Goal: Task Accomplishment & Management: Use online tool/utility

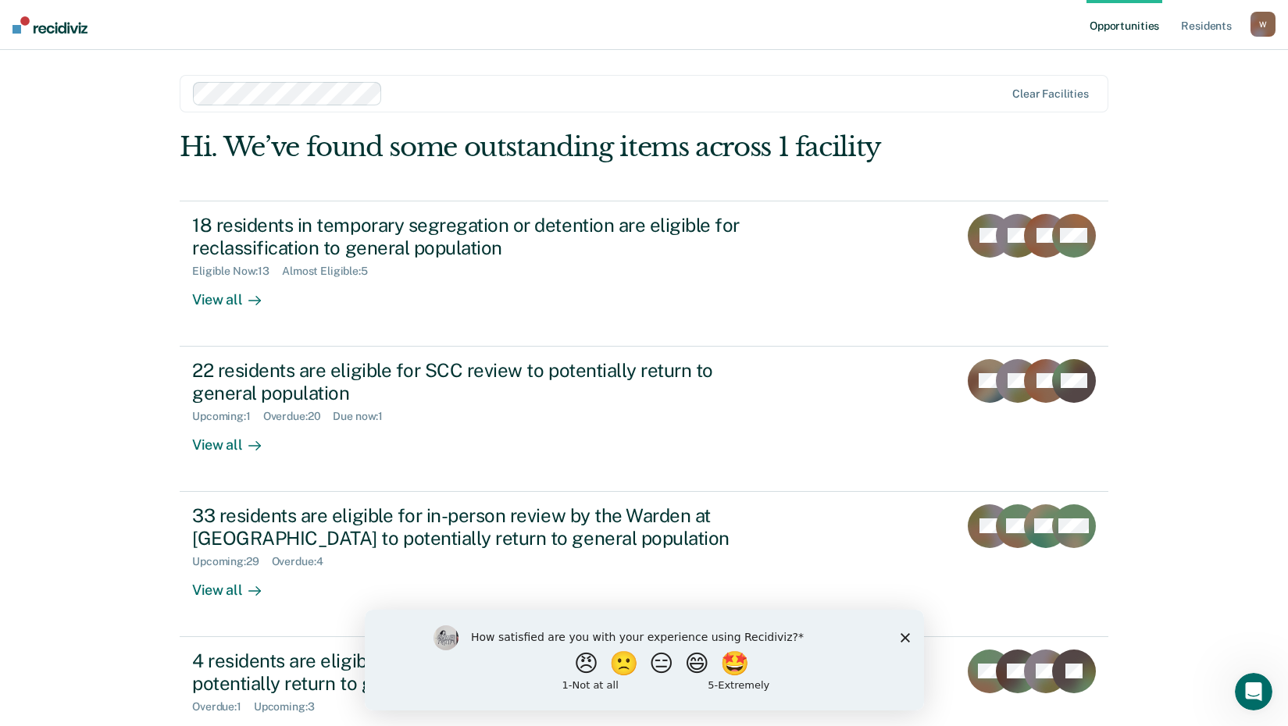
click at [903, 645] on div "How satisfied are you with your experience using Recidiviz? 😠 🙁 😑 😄 🤩 1 - Not a…" at bounding box center [643, 659] width 559 height 101
click at [902, 639] on polygon "Close survey" at bounding box center [904, 637] width 9 height 9
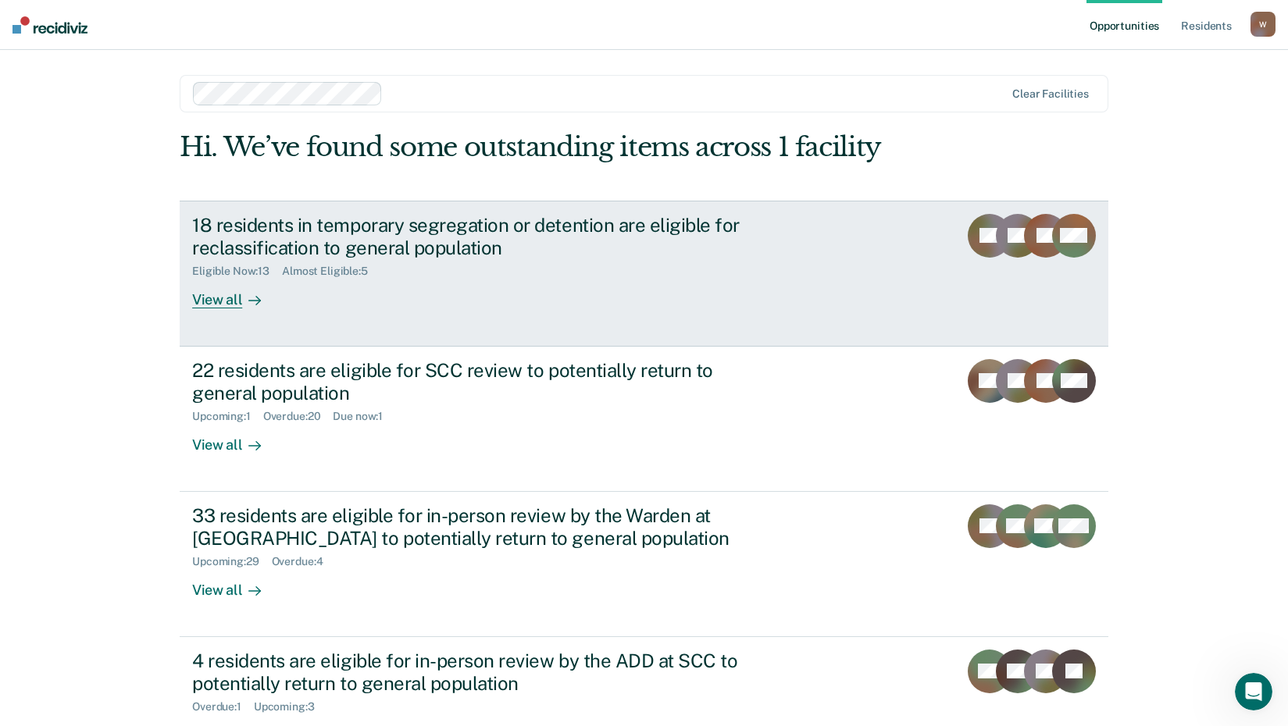
click at [218, 303] on div "View all" at bounding box center [235, 293] width 87 height 30
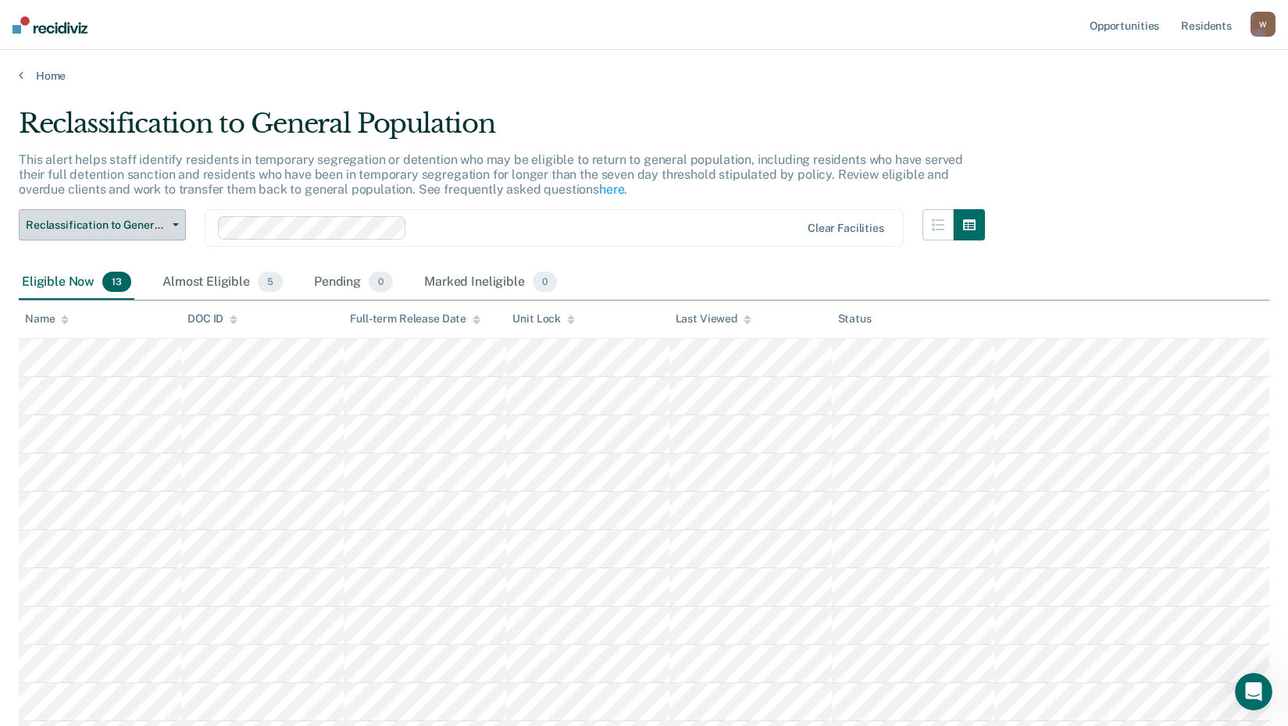
click at [146, 231] on span "Reclassification to General Population" at bounding box center [96, 225] width 141 height 13
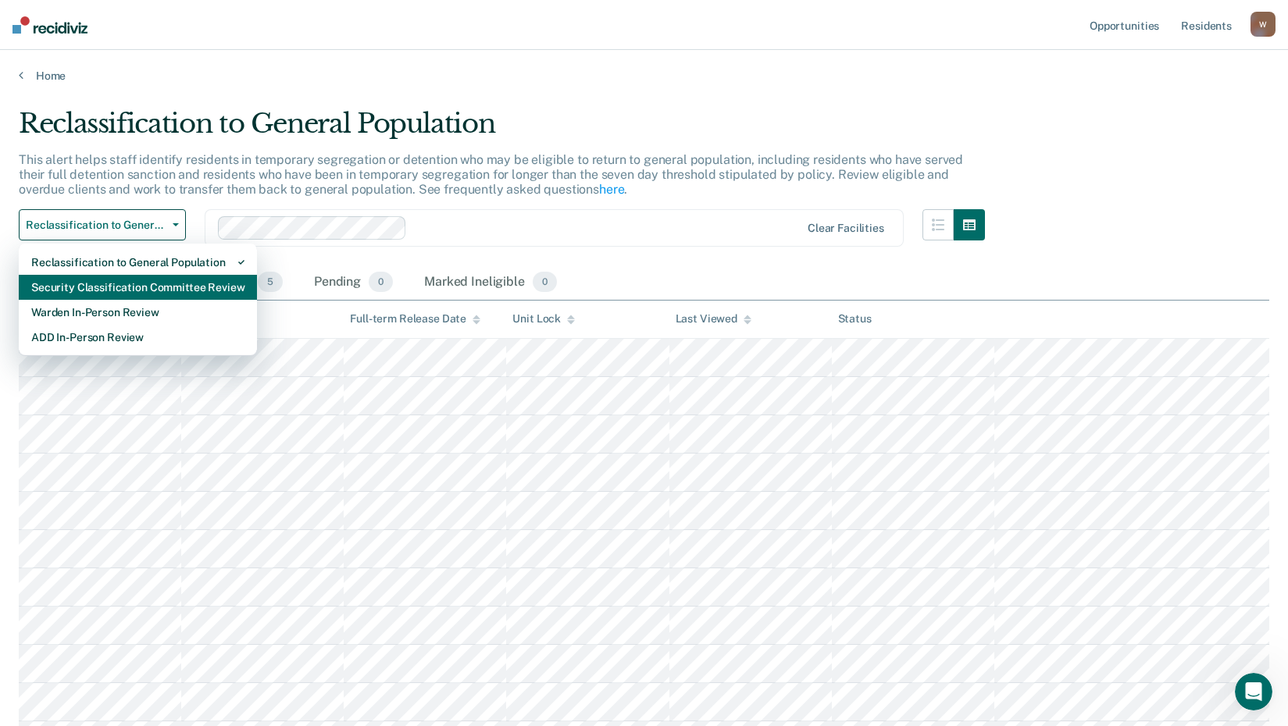
click at [101, 287] on div "Security Classification Committee Review" at bounding box center [137, 287] width 213 height 25
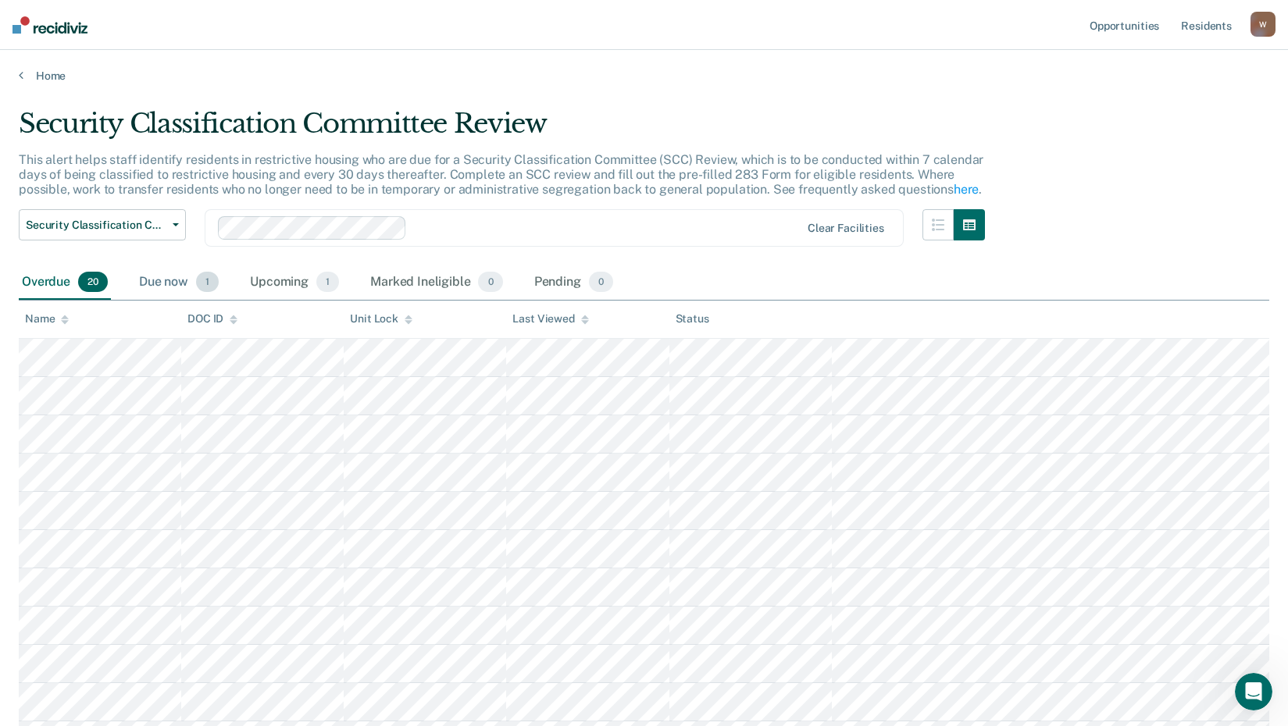
click at [184, 283] on div "Due now 1" at bounding box center [179, 283] width 86 height 34
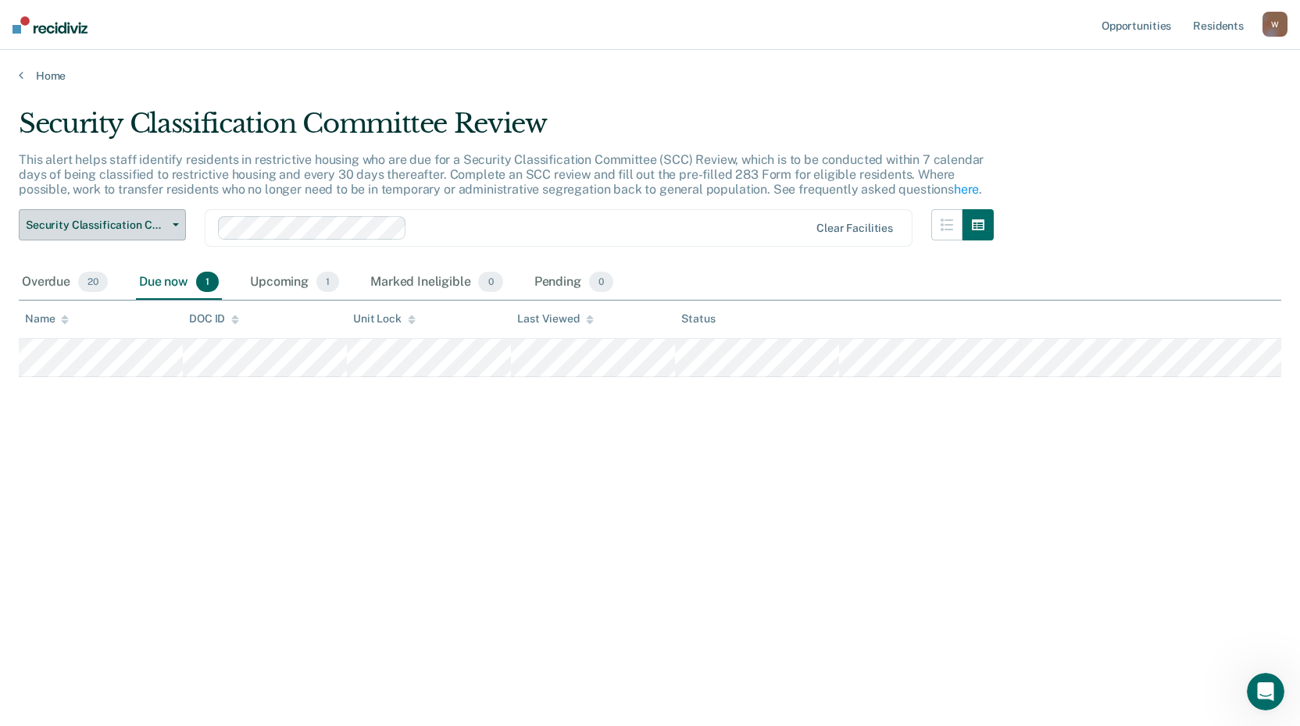
click at [70, 222] on span "Security Classification Committee Review" at bounding box center [96, 225] width 141 height 13
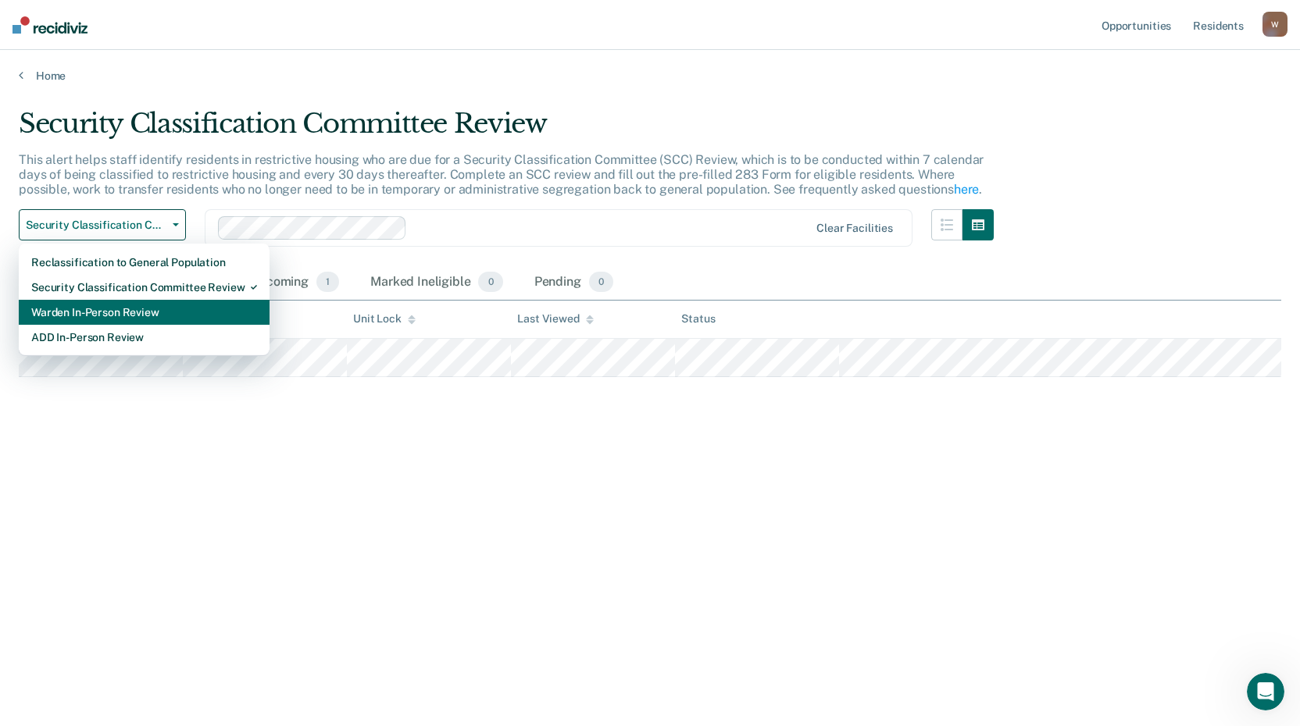
click at [105, 313] on div "Warden In-Person Review" at bounding box center [144, 312] width 226 height 25
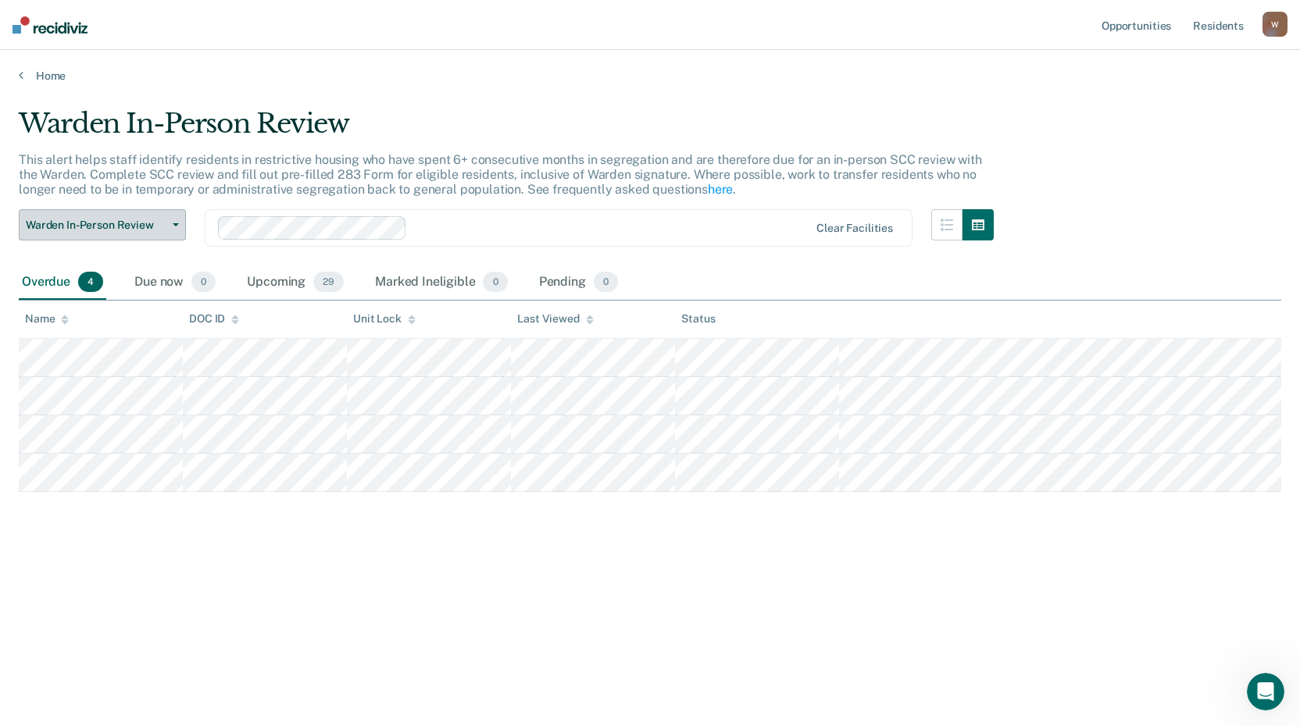
click at [173, 225] on icon "button" at bounding box center [176, 224] width 6 height 3
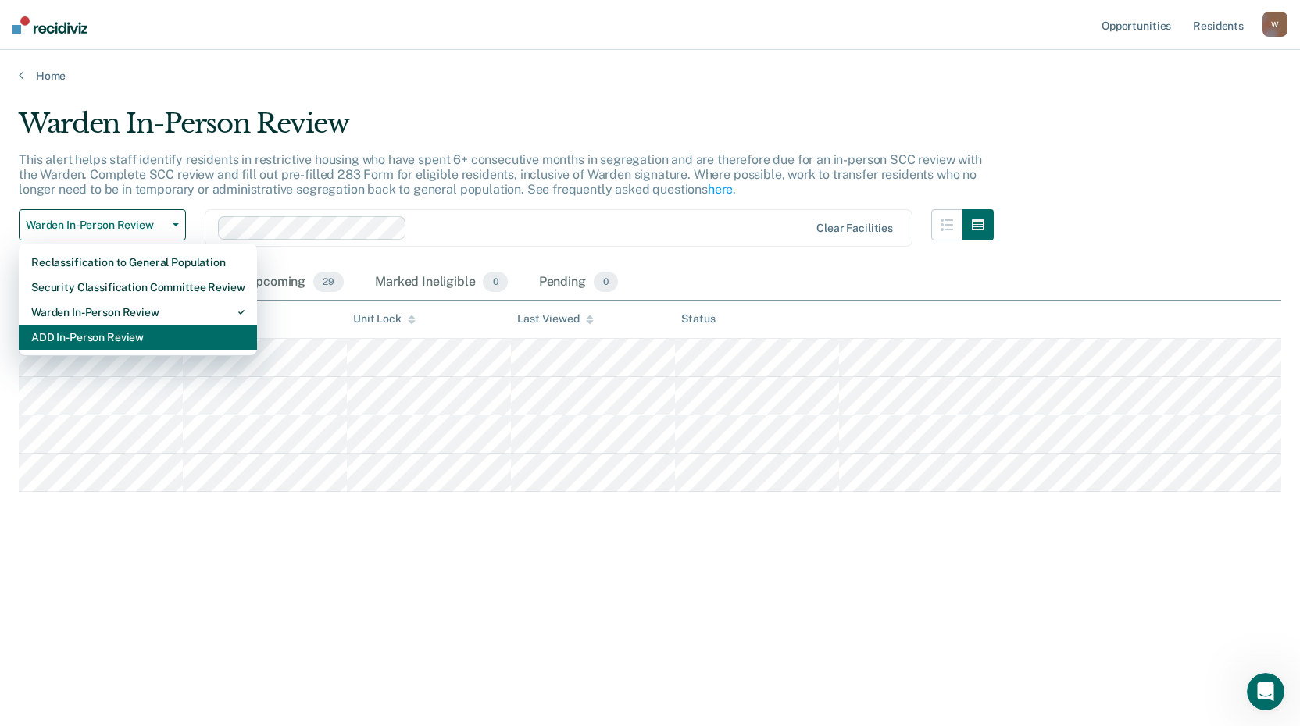
click at [74, 335] on div "ADD In-Person Review" at bounding box center [137, 337] width 213 height 25
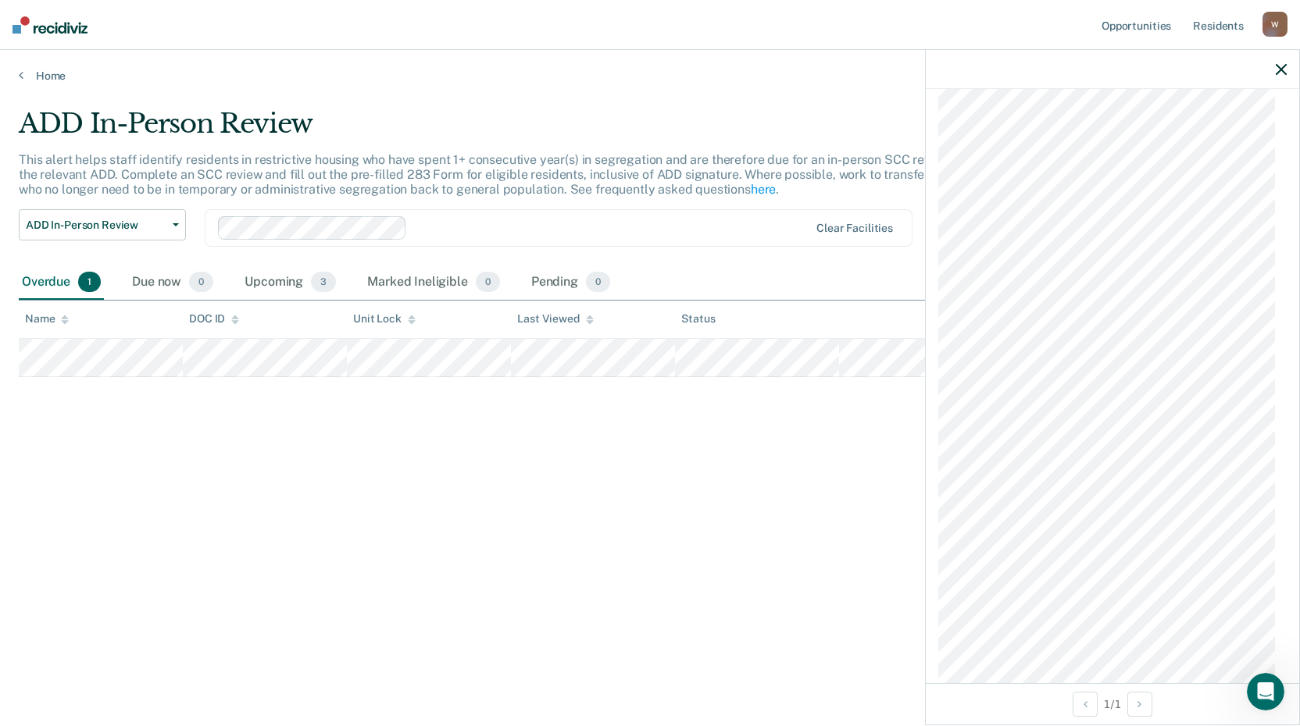
scroll to position [625, 0]
click at [87, 231] on span "ADD In-Person Review" at bounding box center [96, 225] width 141 height 13
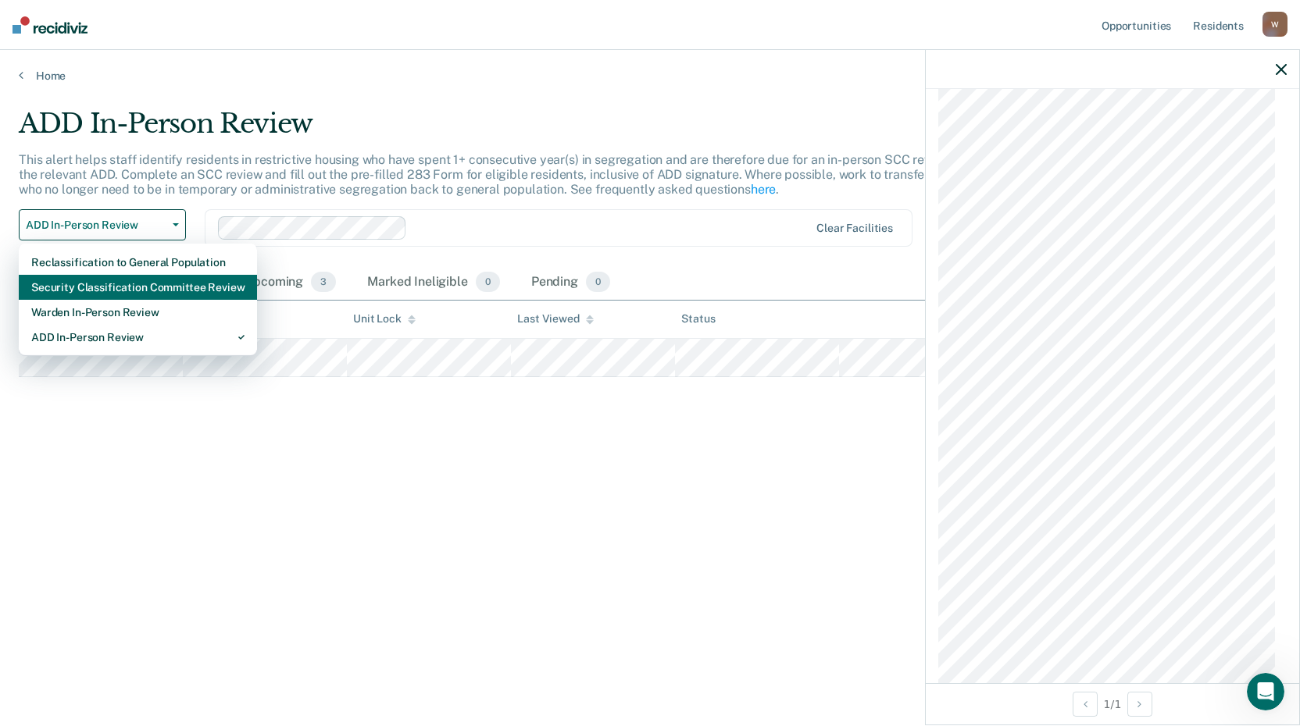
click at [109, 287] on div "Security Classification Committee Review" at bounding box center [137, 287] width 213 height 25
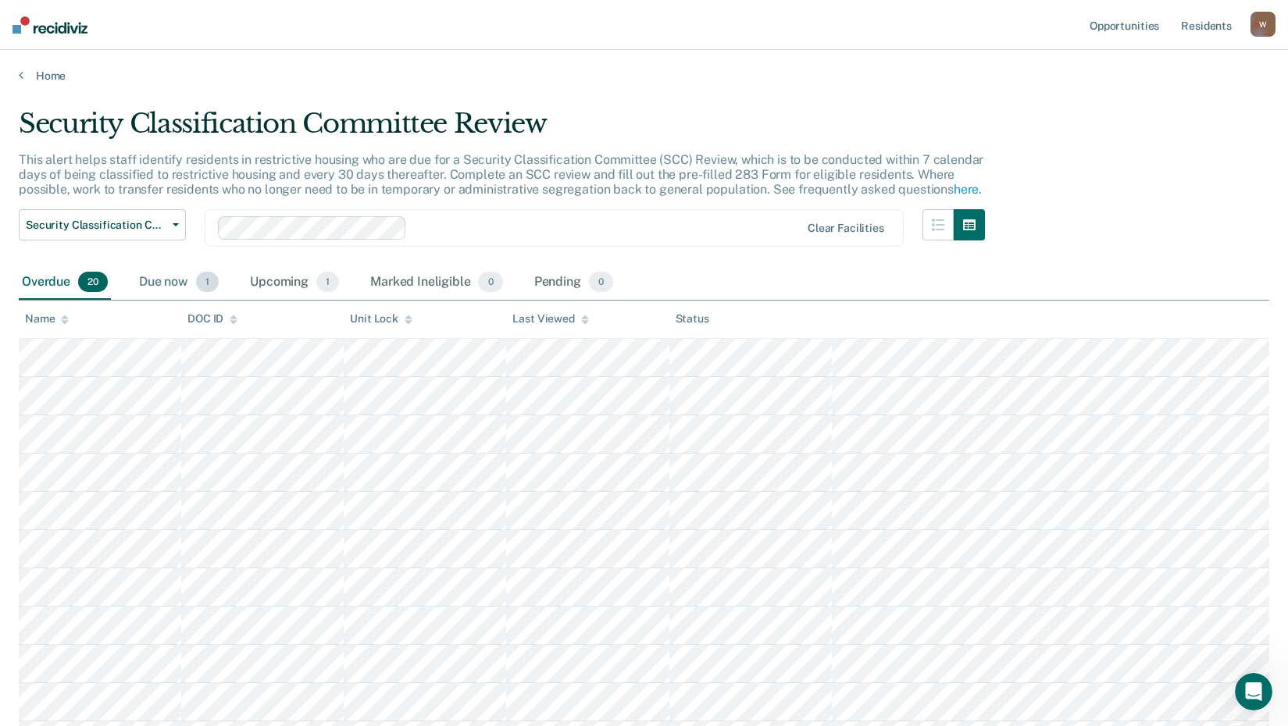
click at [191, 281] on div "Due now 1" at bounding box center [179, 283] width 86 height 34
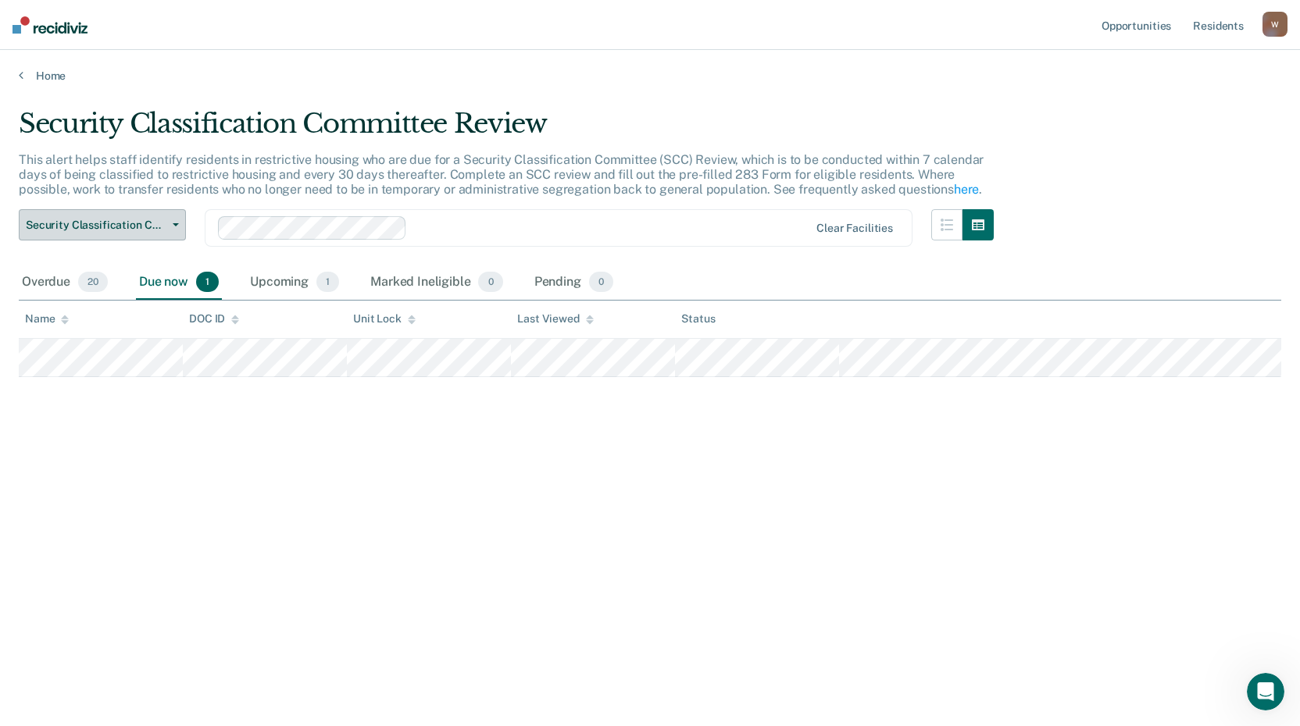
click at [44, 219] on span "Security Classification Committee Review" at bounding box center [96, 225] width 141 height 13
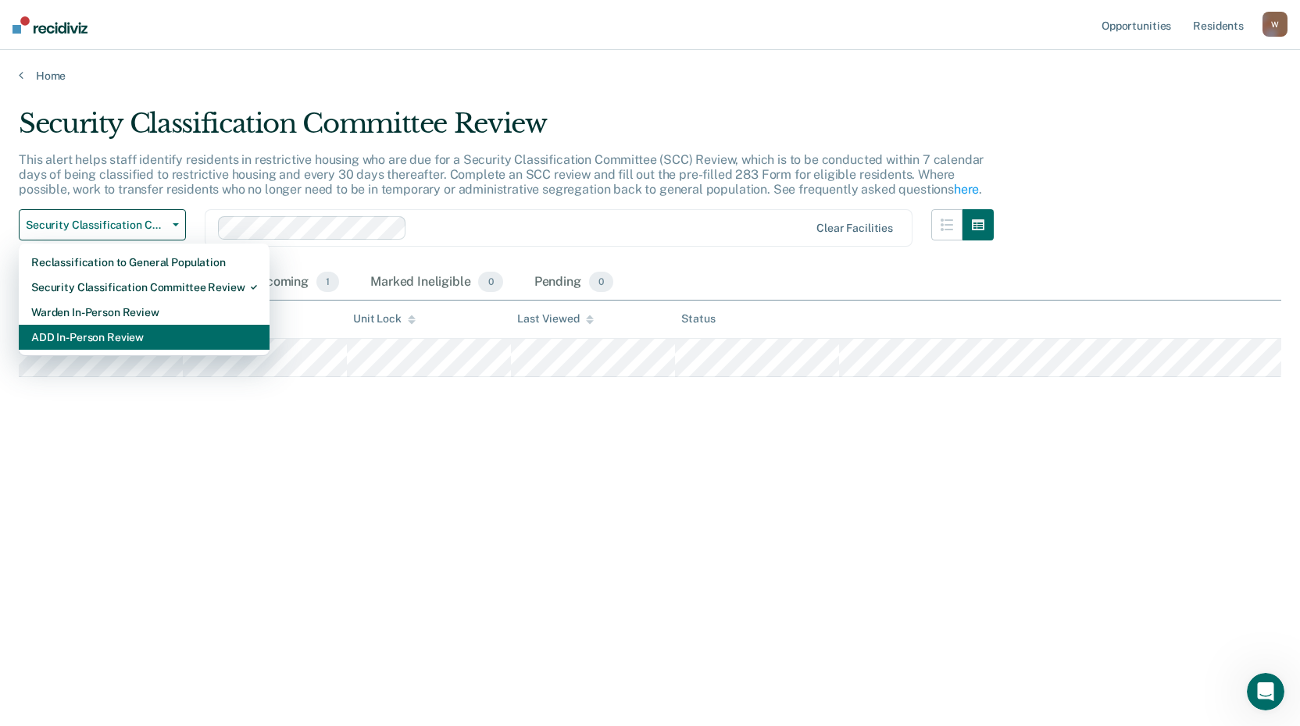
click at [87, 343] on div "ADD In-Person Review" at bounding box center [144, 337] width 226 height 25
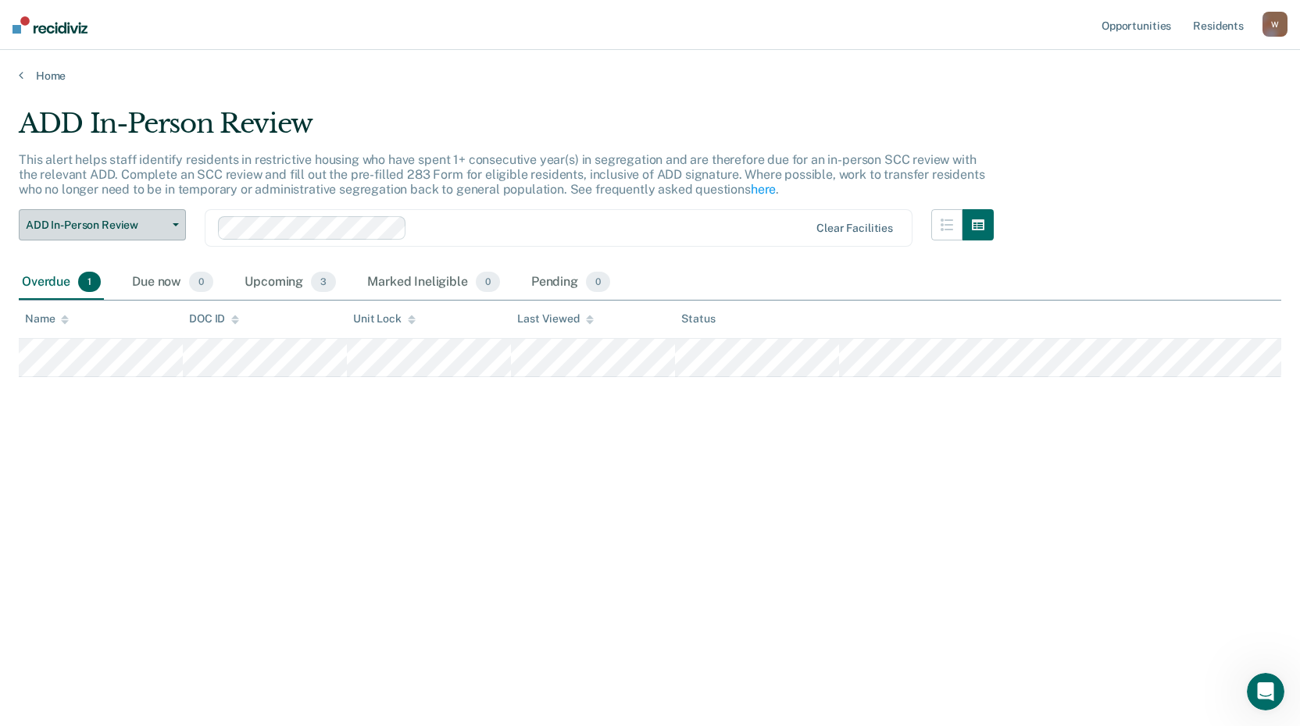
click at [98, 225] on span "ADD In-Person Review" at bounding box center [96, 225] width 141 height 13
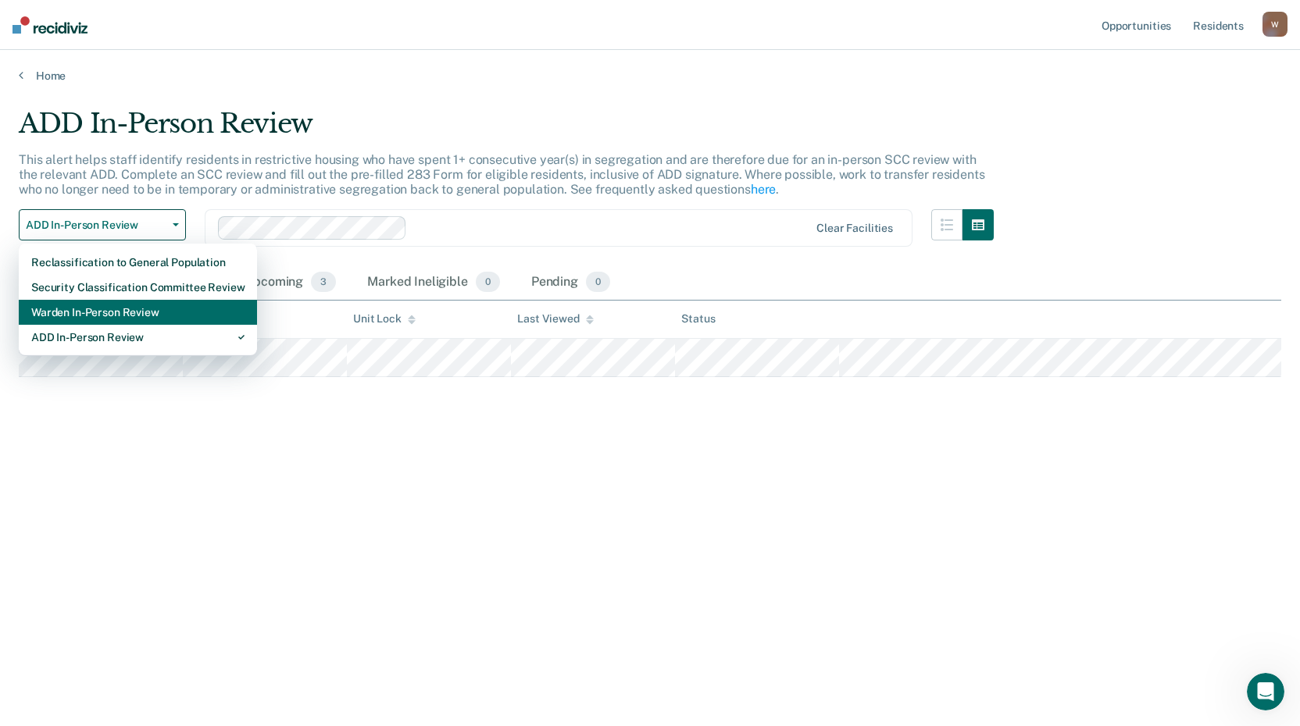
click at [79, 313] on div "Warden In-Person Review" at bounding box center [137, 312] width 213 height 25
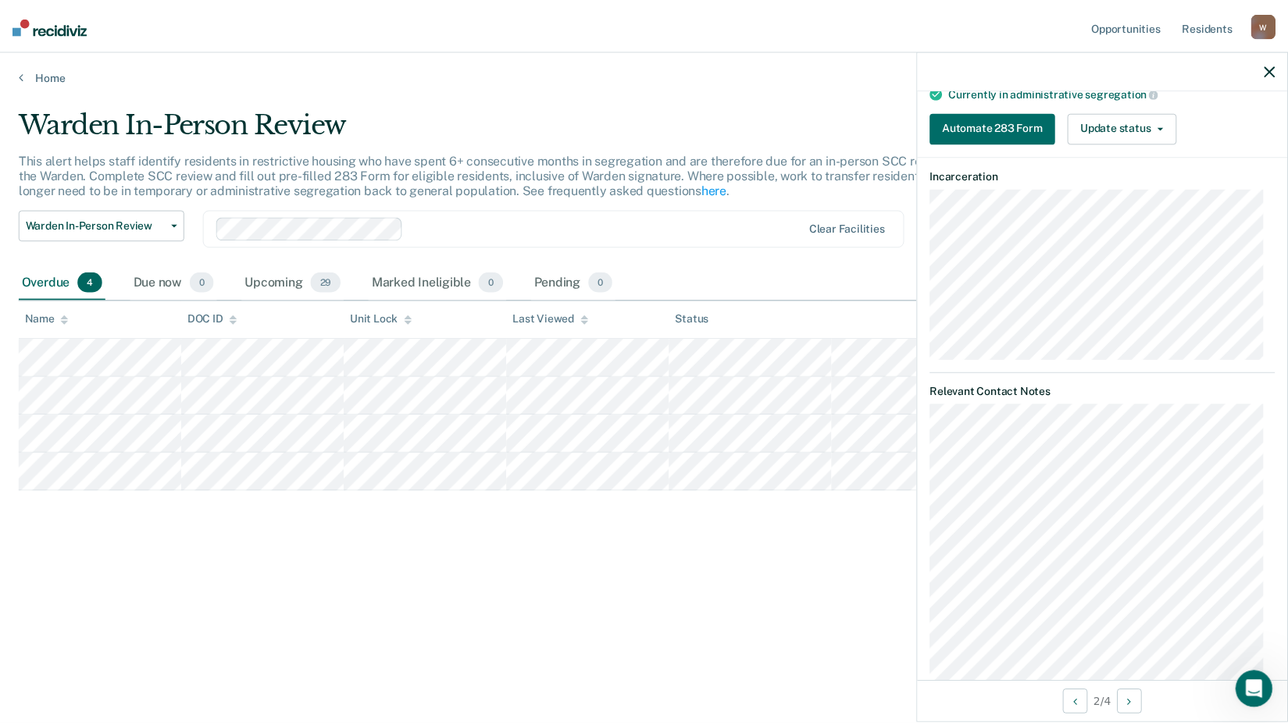
scroll to position [156, 0]
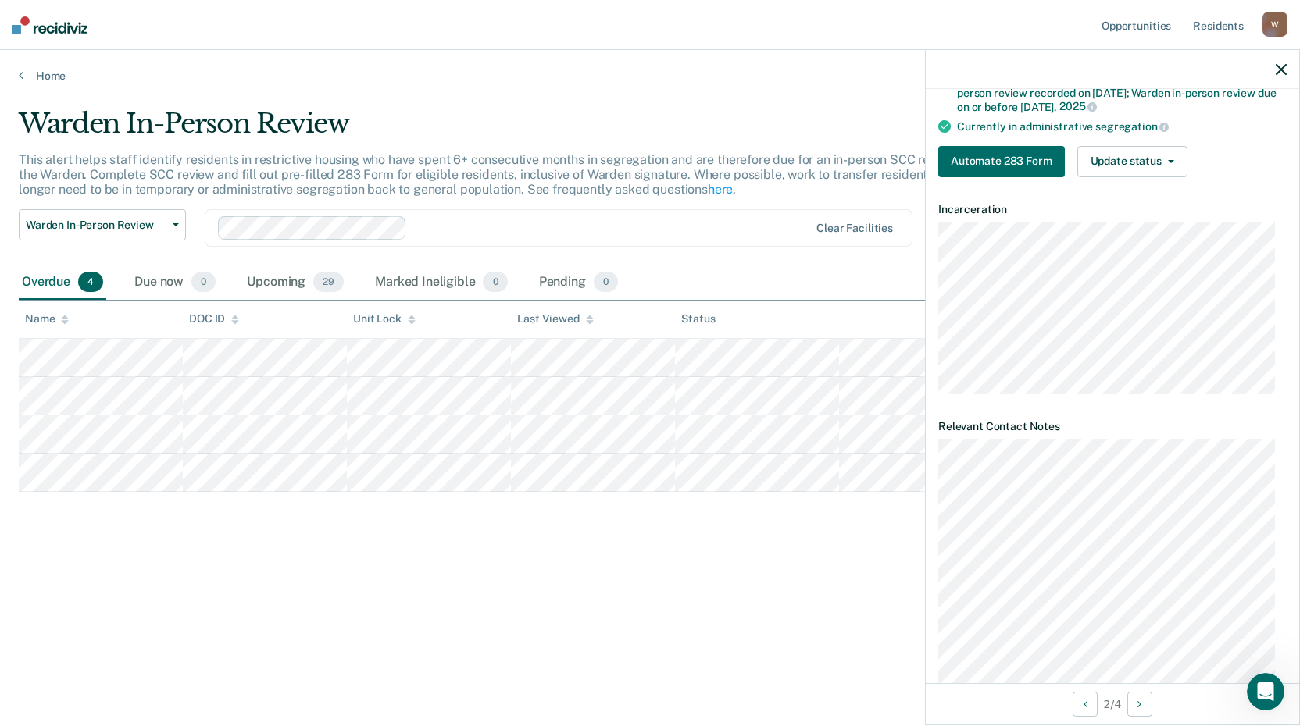
click at [1283, 73] on icon "button" at bounding box center [1280, 69] width 11 height 11
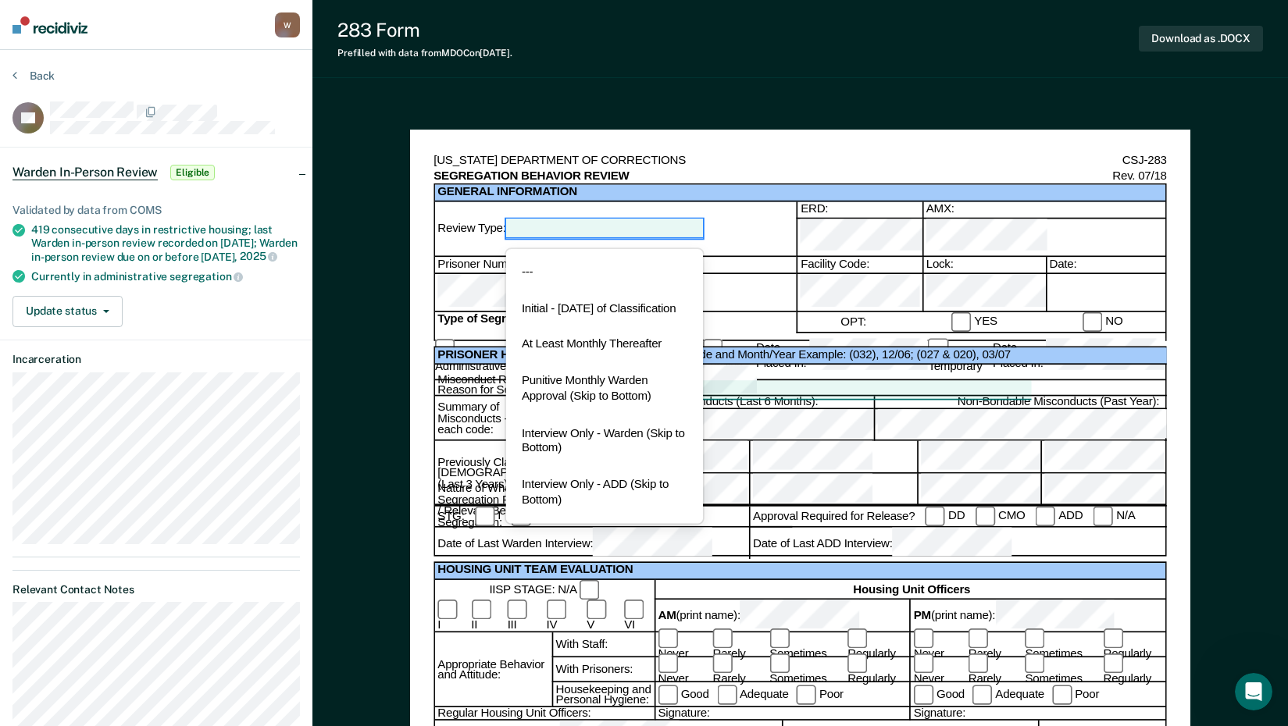
click at [667, 219] on div at bounding box center [605, 228] width 198 height 19
click at [668, 219] on div at bounding box center [605, 228] width 198 height 19
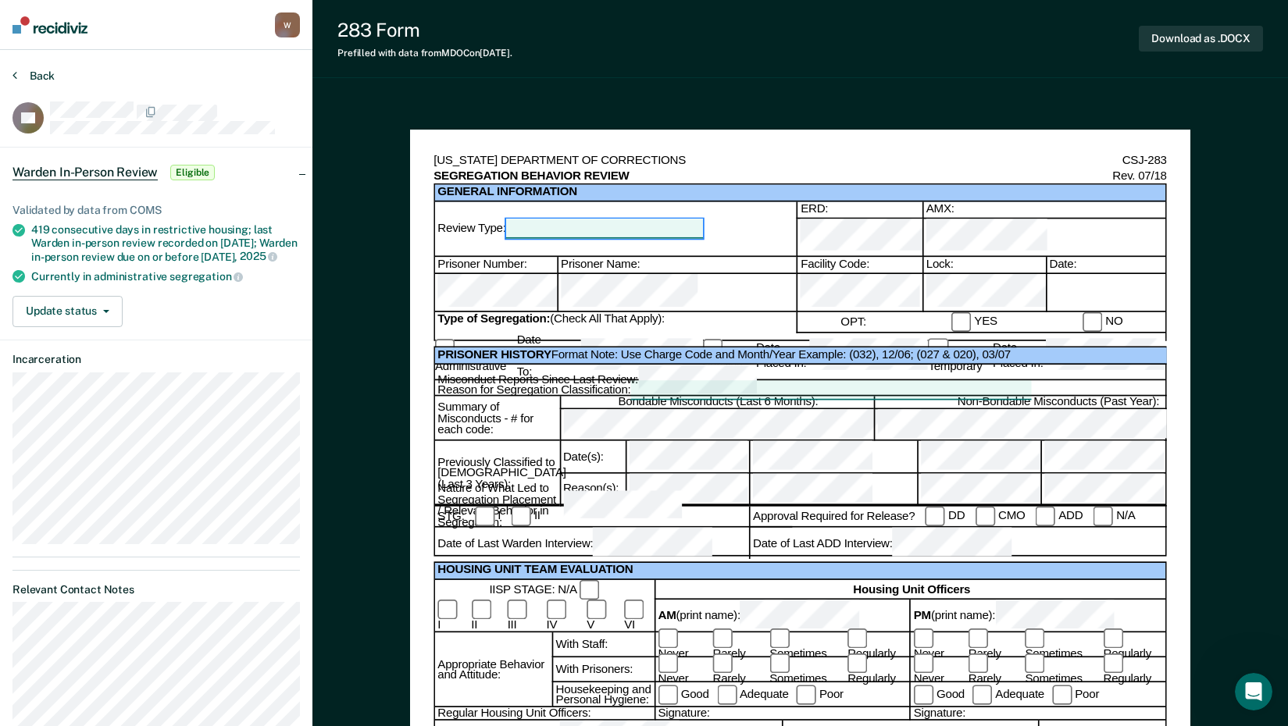
click at [38, 78] on button "Back" at bounding box center [33, 76] width 42 height 14
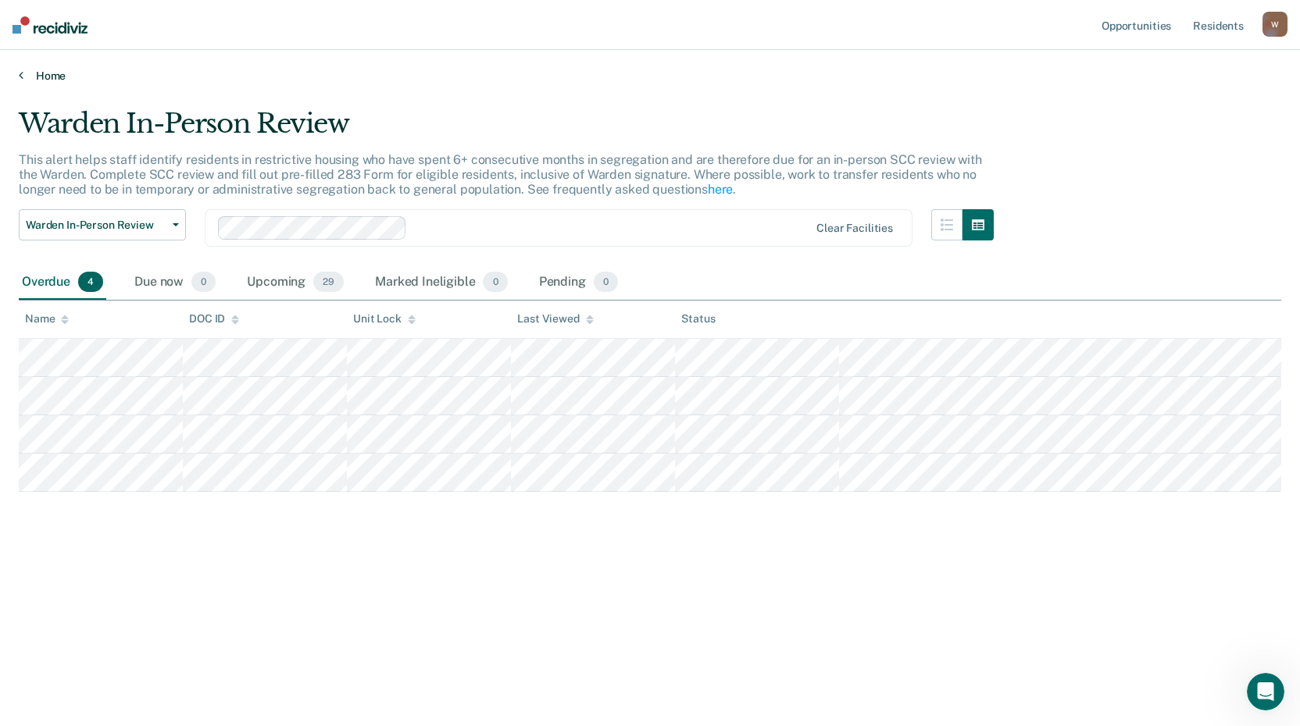
click at [41, 74] on link "Home" at bounding box center [650, 76] width 1262 height 14
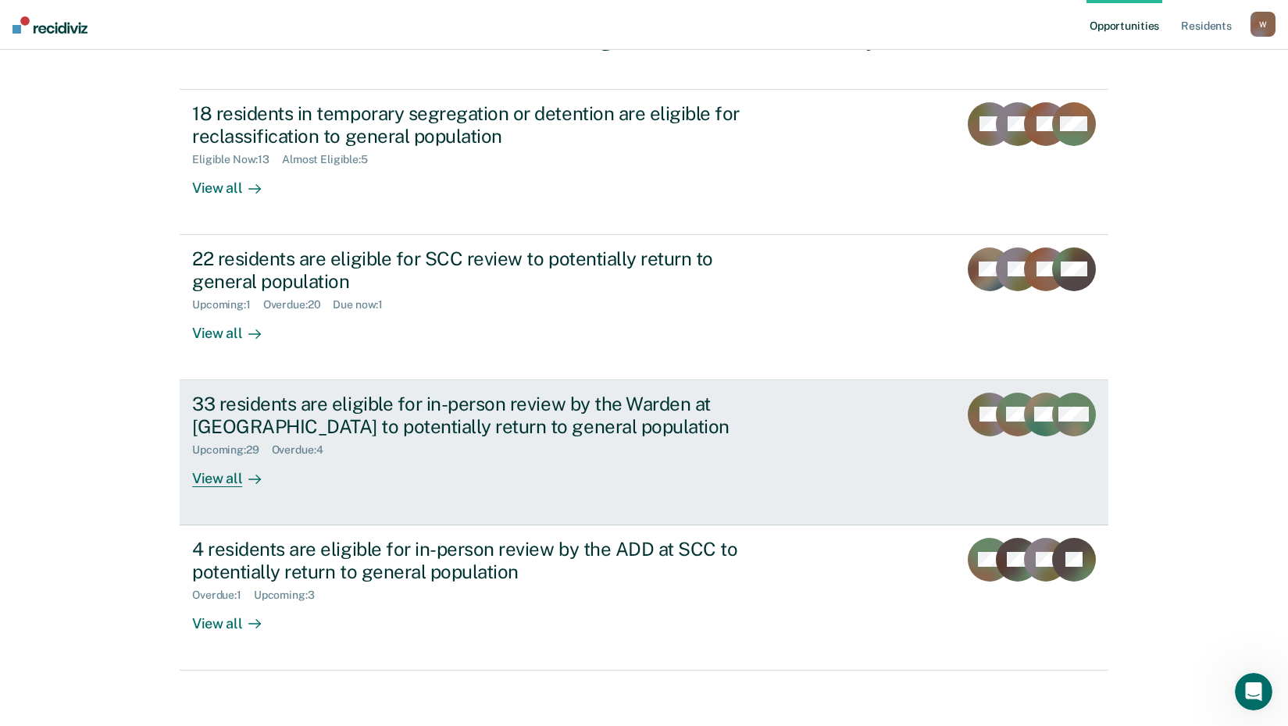
scroll to position [119, 0]
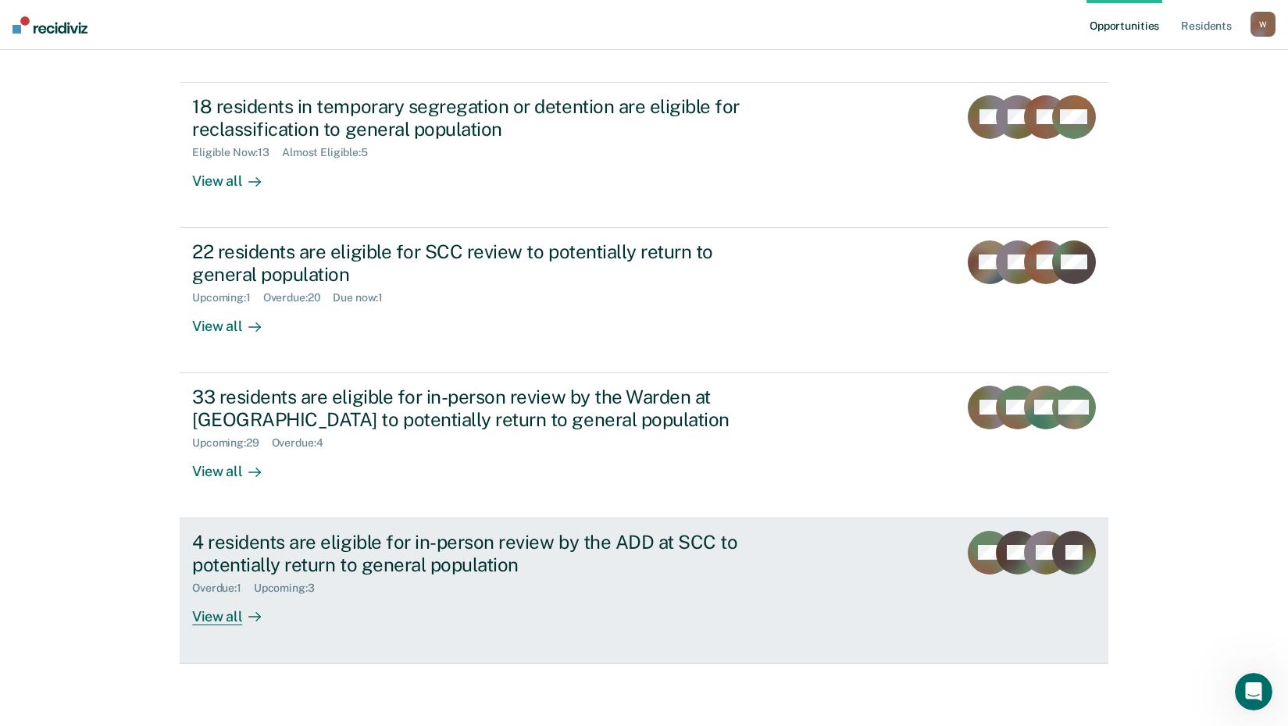
click at [433, 584] on div "Overdue : 1 Upcoming : 3" at bounding box center [466, 586] width 548 height 20
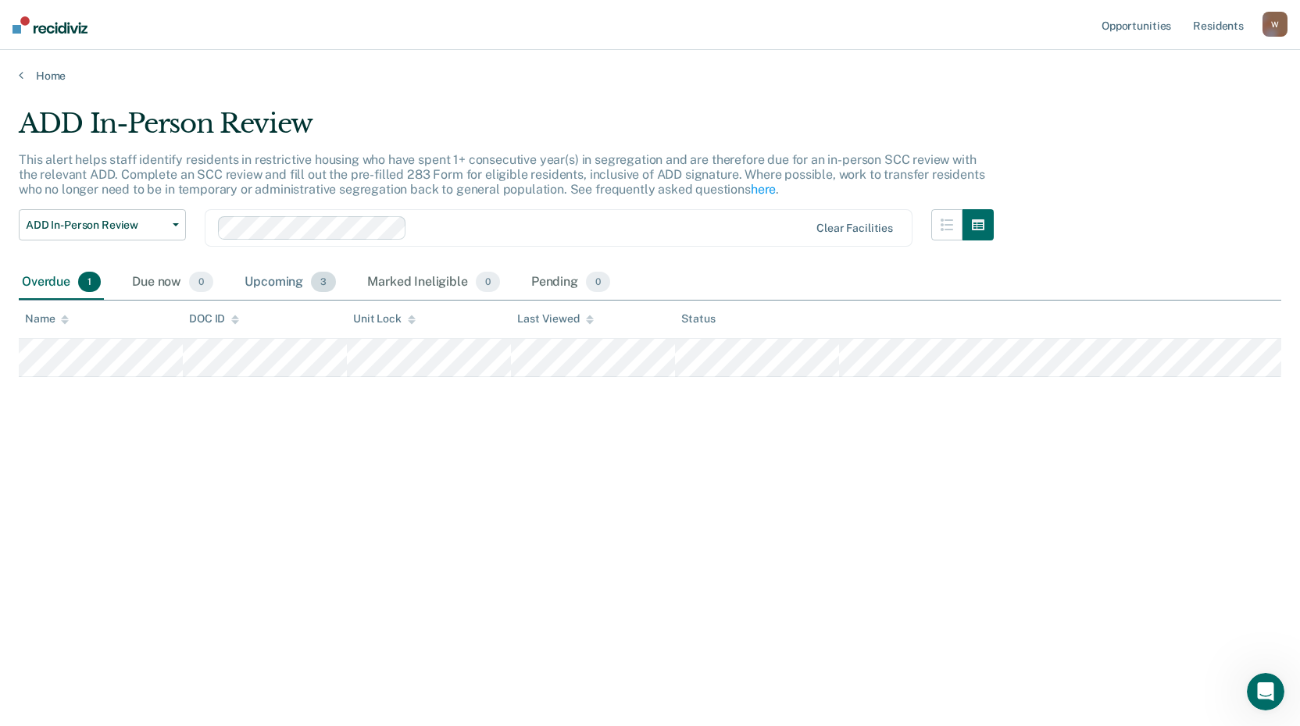
click at [297, 286] on div "Upcoming 3" at bounding box center [290, 283] width 98 height 34
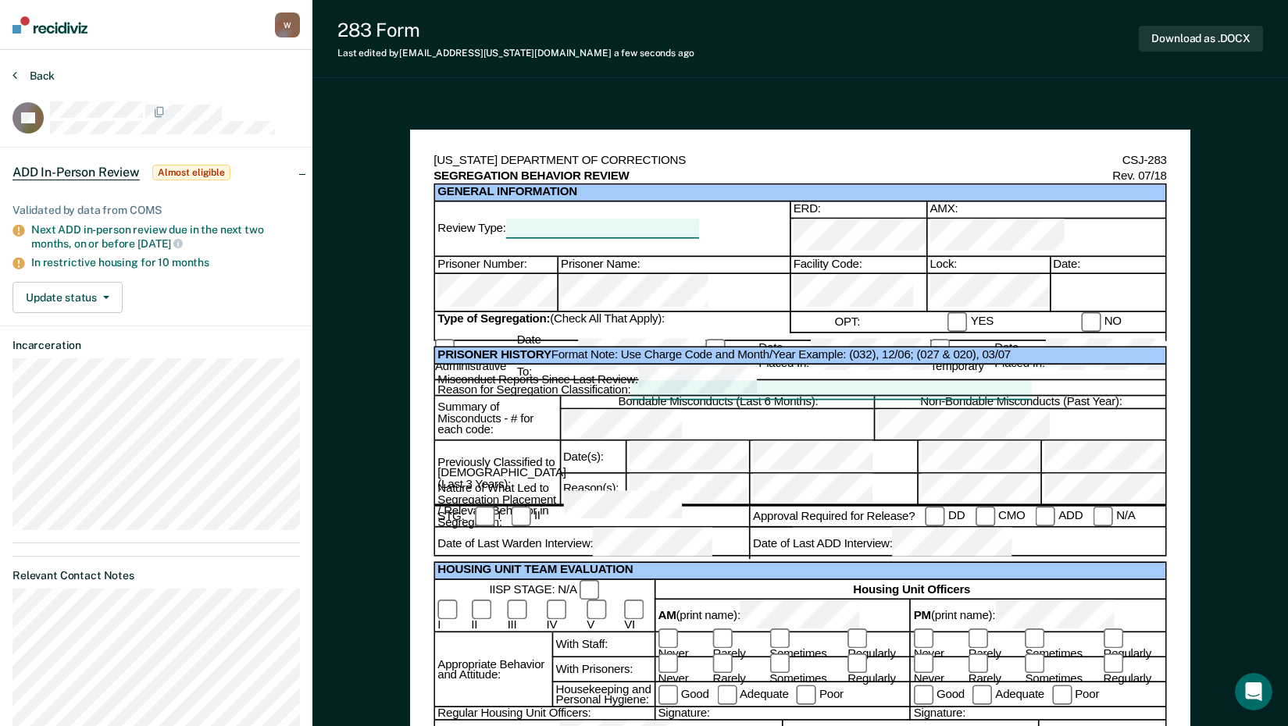
click at [37, 72] on button "Back" at bounding box center [33, 76] width 42 height 14
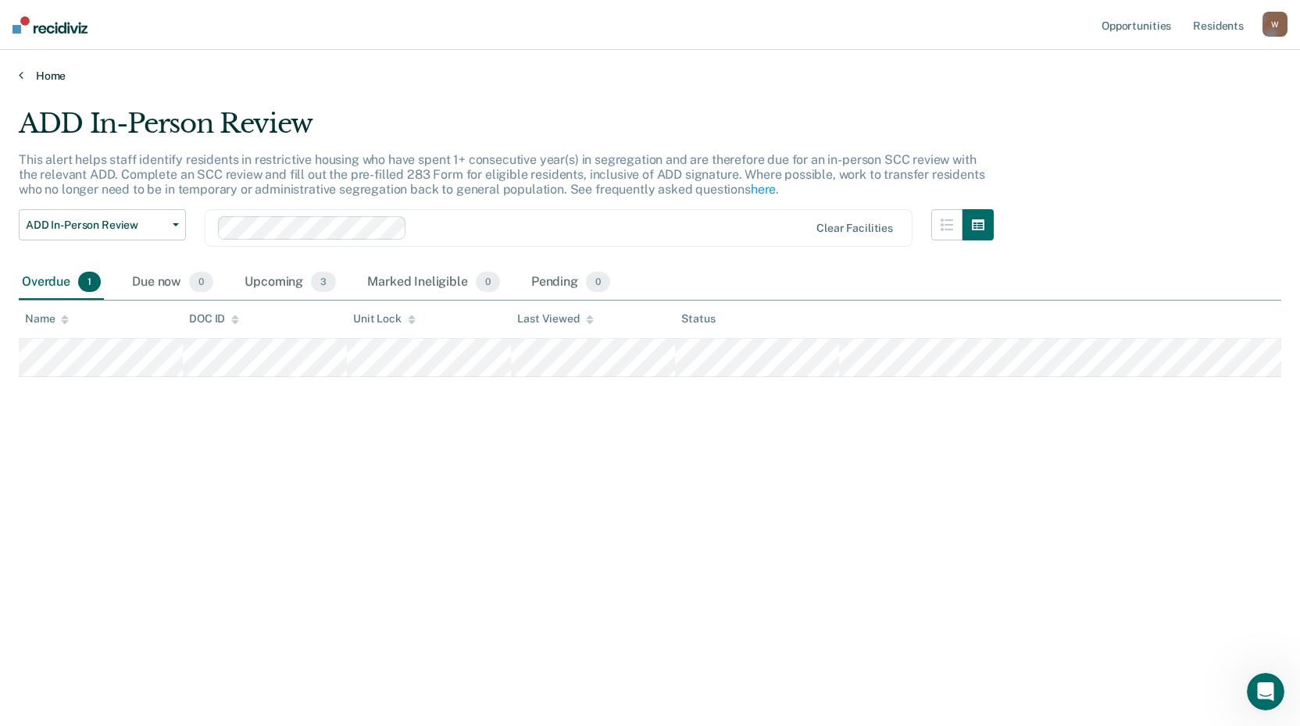
click at [40, 70] on link "Home" at bounding box center [650, 76] width 1262 height 14
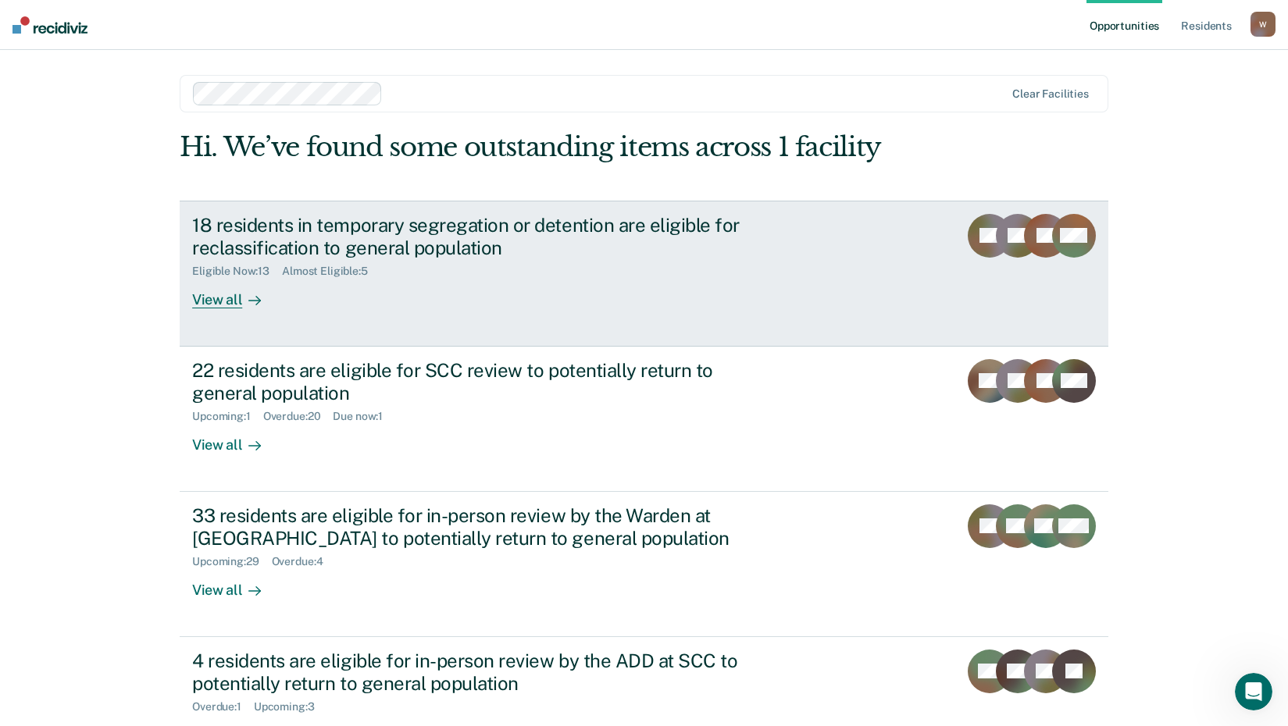
click at [1029, 235] on rect at bounding box center [1046, 236] width 44 height 44
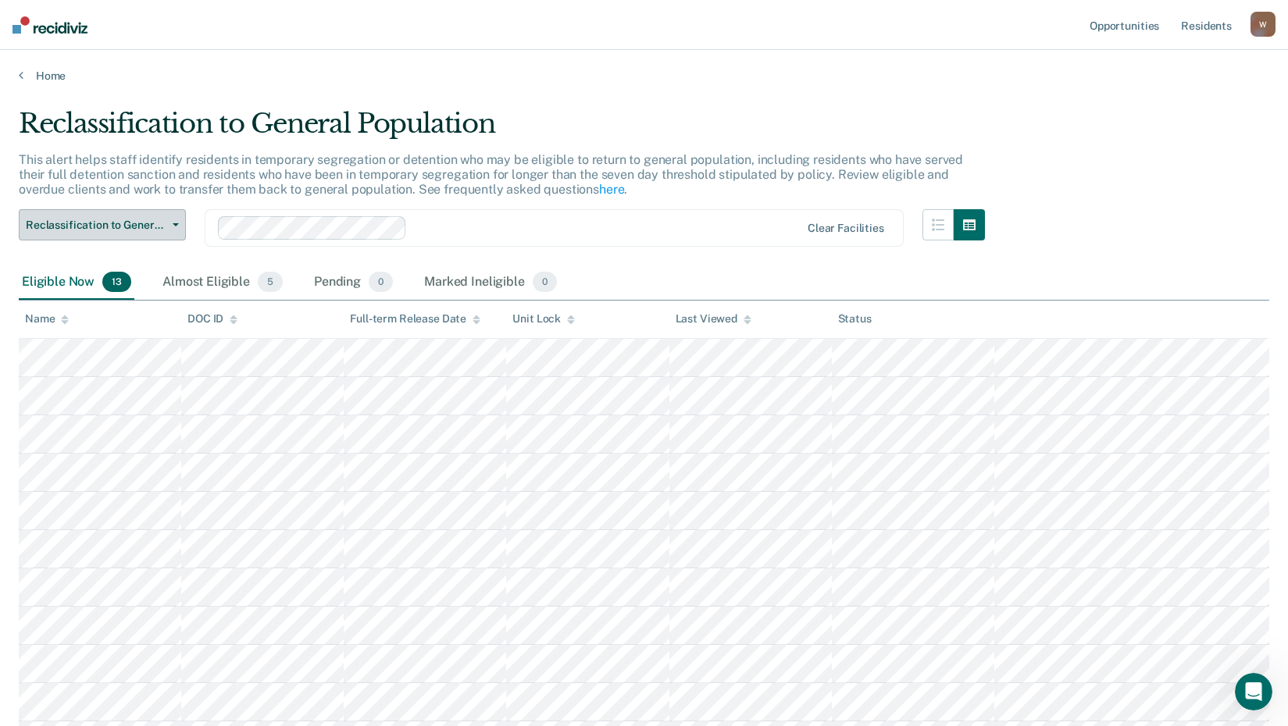
click at [93, 227] on span "Reclassification to General Population" at bounding box center [96, 225] width 141 height 13
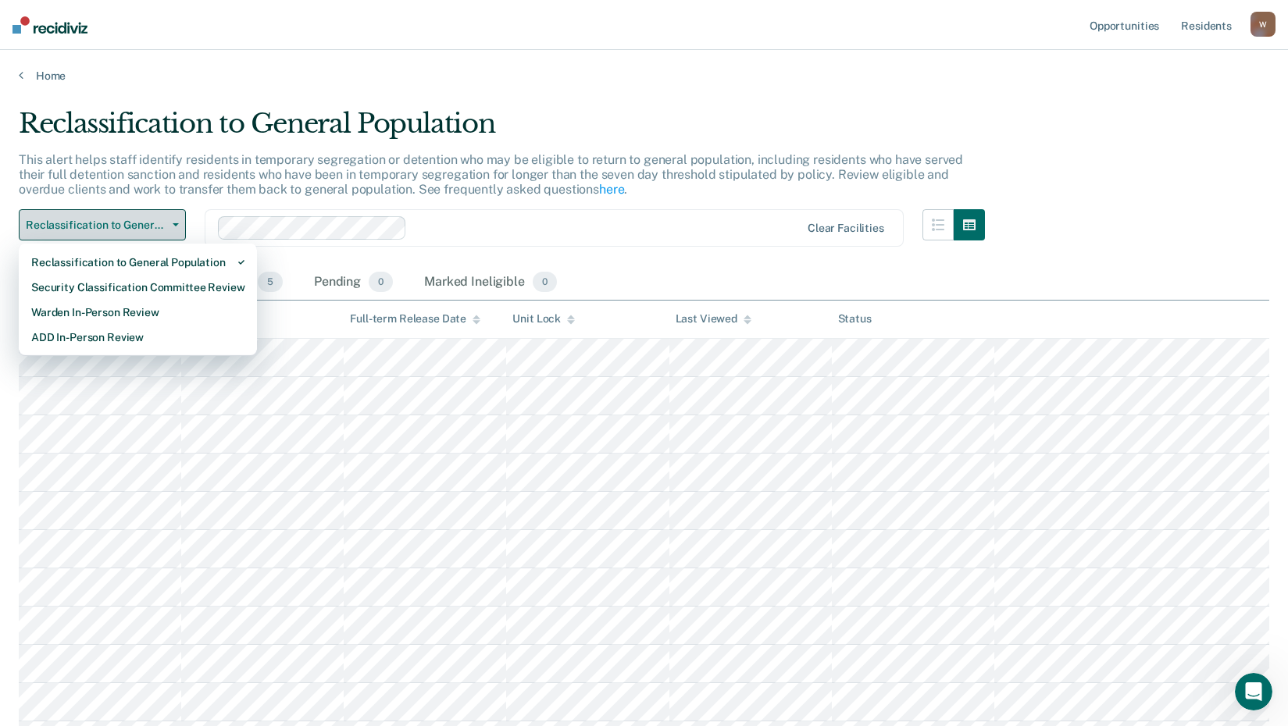
click at [105, 219] on span "Reclassification to General Population" at bounding box center [96, 225] width 141 height 13
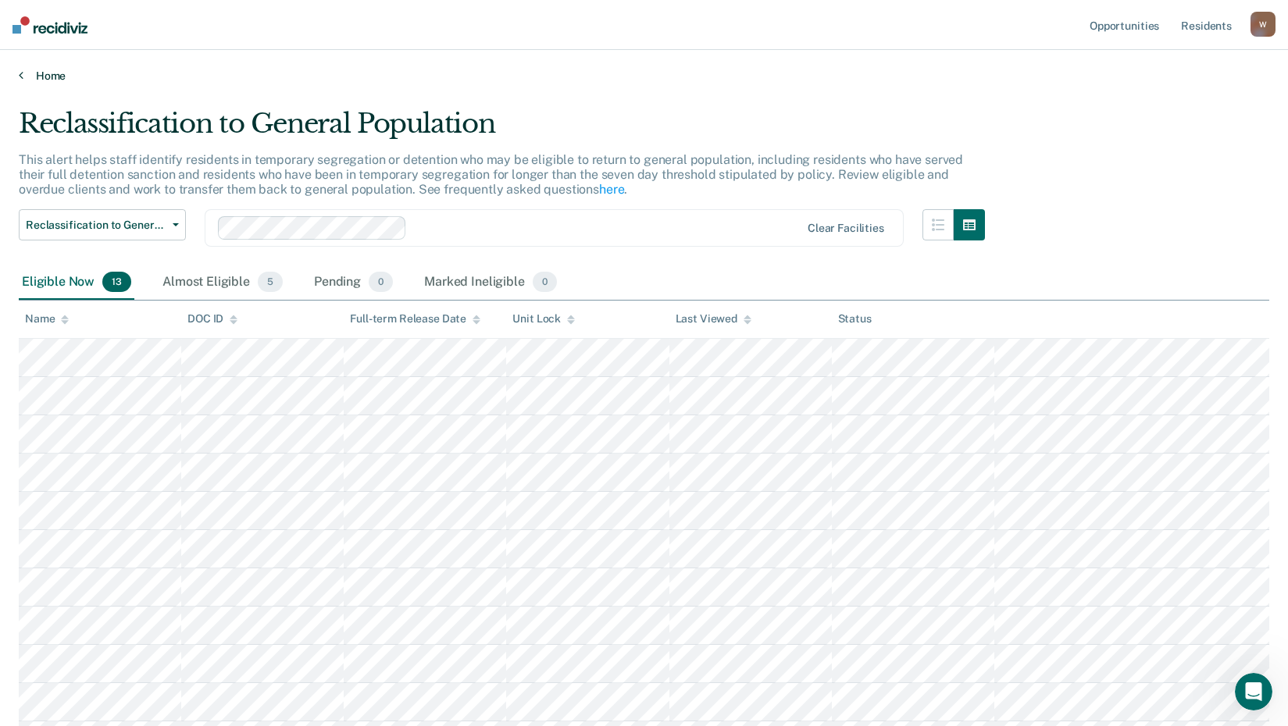
click at [21, 77] on icon at bounding box center [21, 75] width 5 height 12
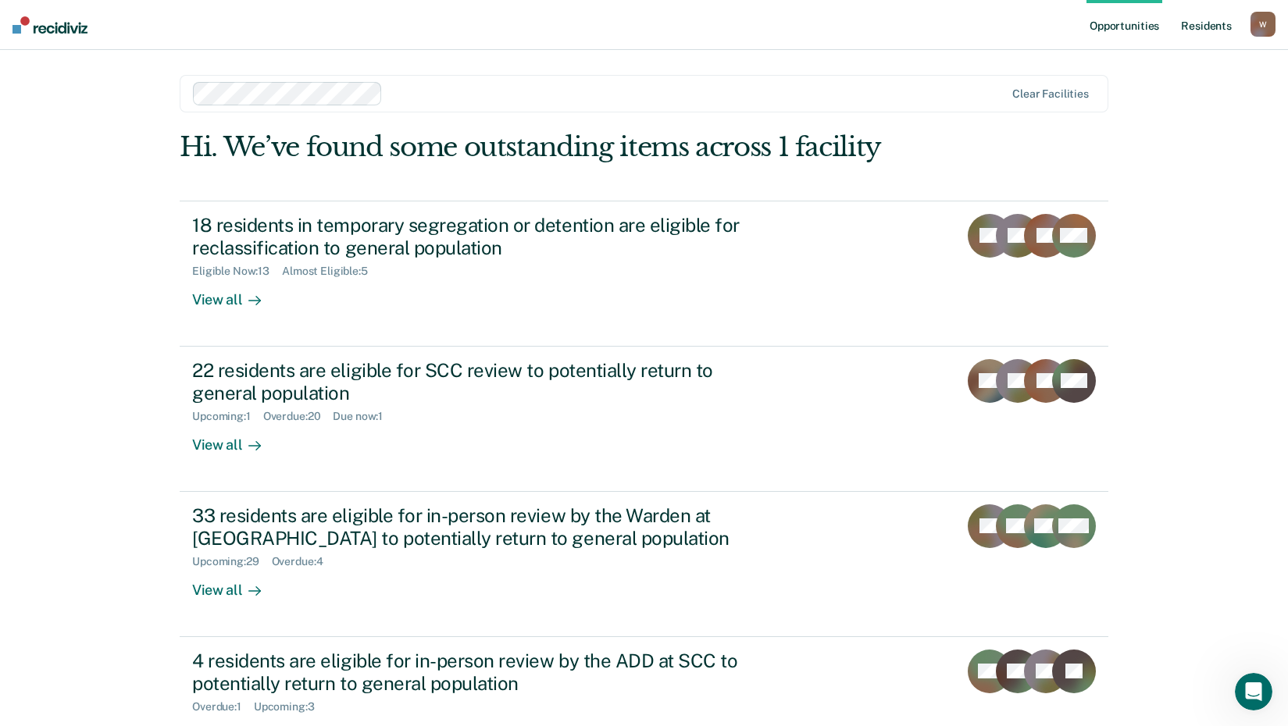
click at [1193, 29] on link "Resident s" at bounding box center [1206, 25] width 57 height 50
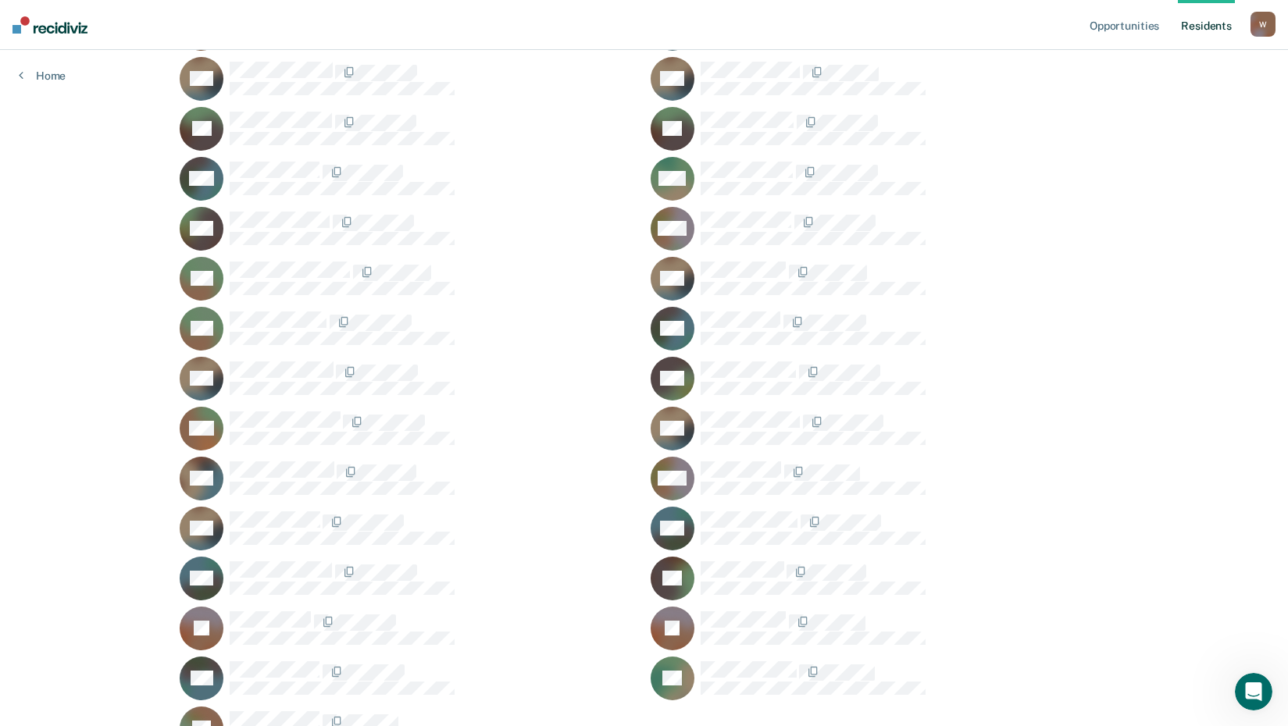
scroll to position [14410, 0]
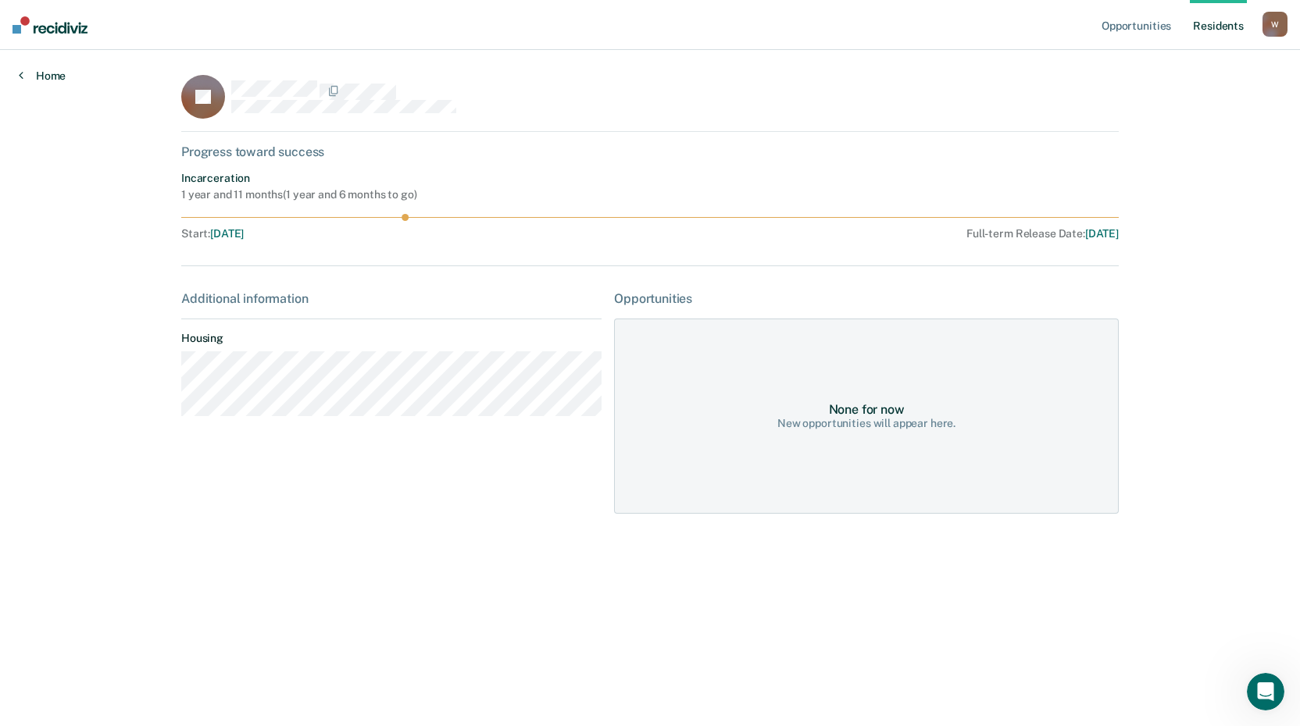
click at [41, 80] on link "Home" at bounding box center [42, 76] width 47 height 14
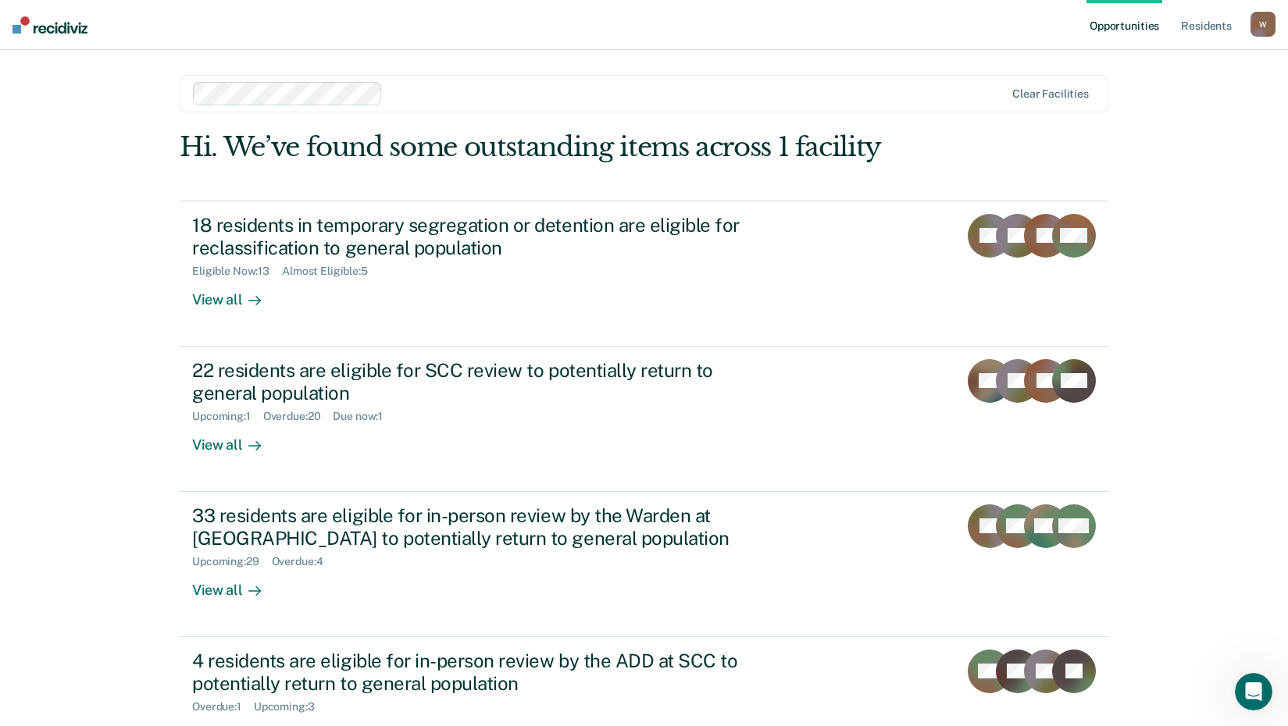
click at [1140, 20] on link "Opportunities" at bounding box center [1124, 25] width 76 height 50
click at [1215, 32] on link "Resident s" at bounding box center [1206, 25] width 57 height 50
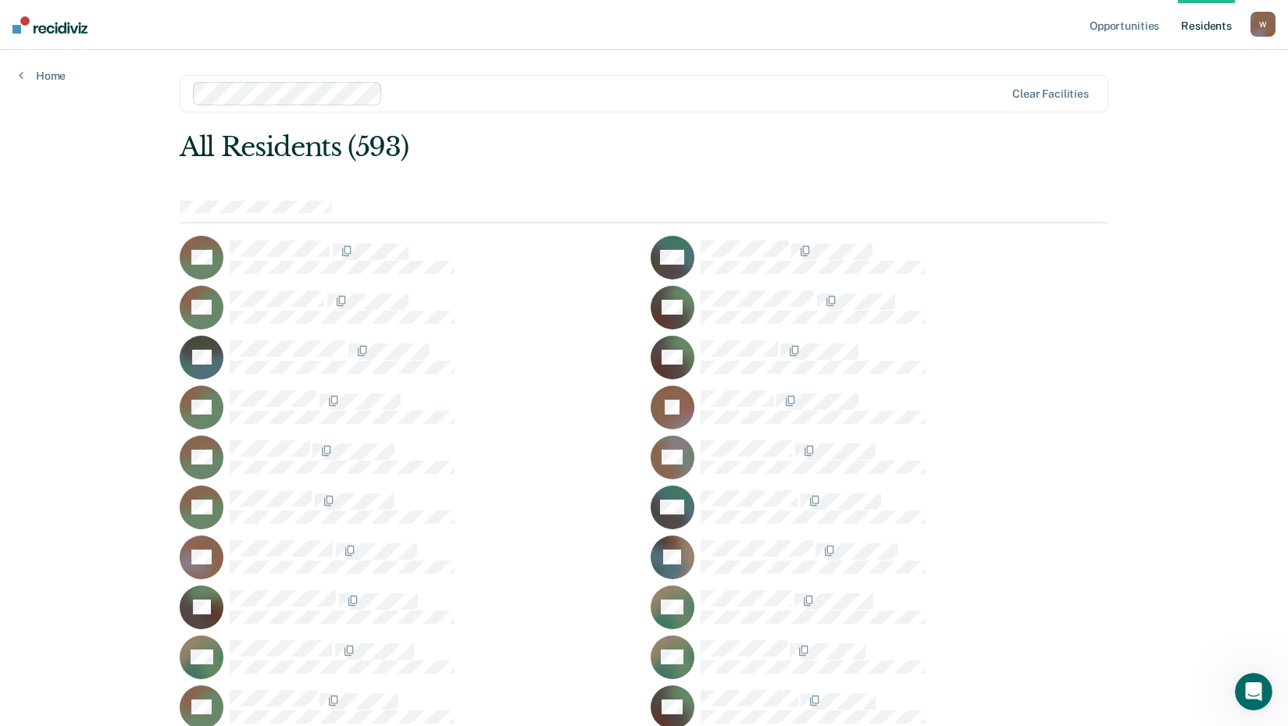
click at [368, 149] on div "All Residents (593)" at bounding box center [551, 147] width 743 height 32
click at [224, 151] on div "All Residents (593)" at bounding box center [551, 147] width 743 height 32
click at [1207, 26] on link "Resident s" at bounding box center [1206, 25] width 57 height 50
click at [1268, 23] on div "W" at bounding box center [1262, 24] width 25 height 25
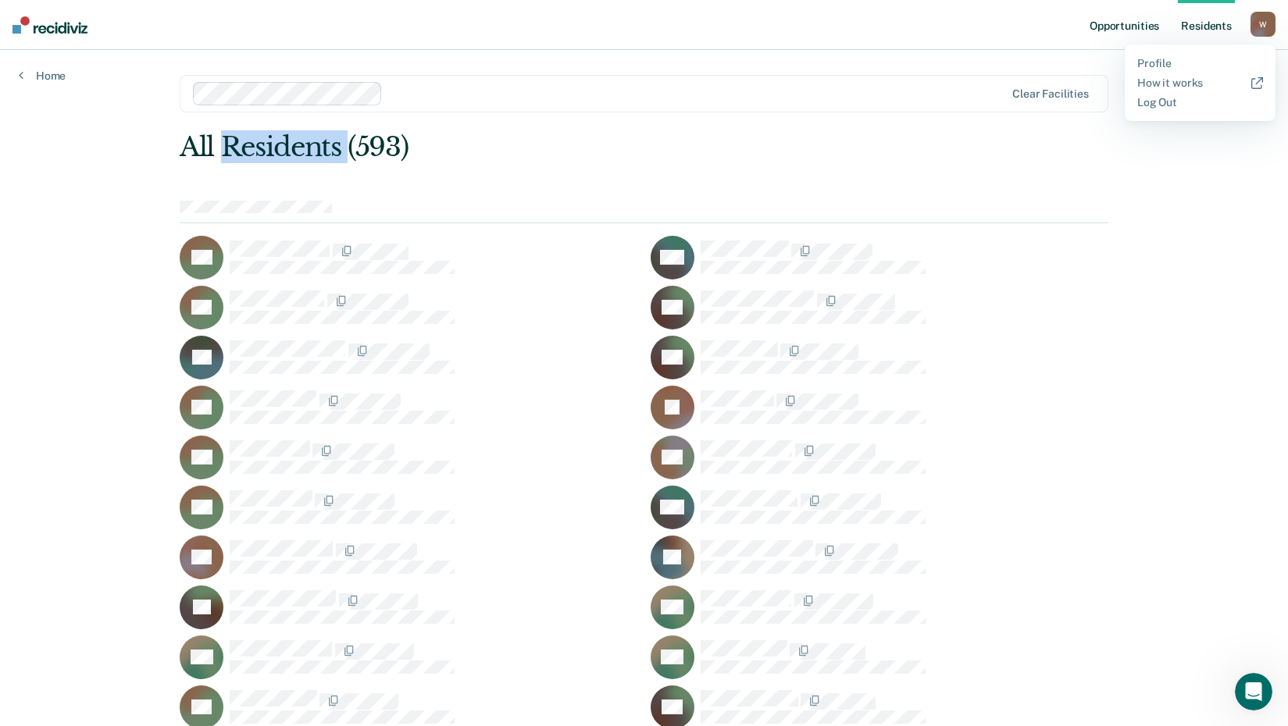
click at [1143, 33] on link "Opportunities" at bounding box center [1124, 25] width 76 height 50
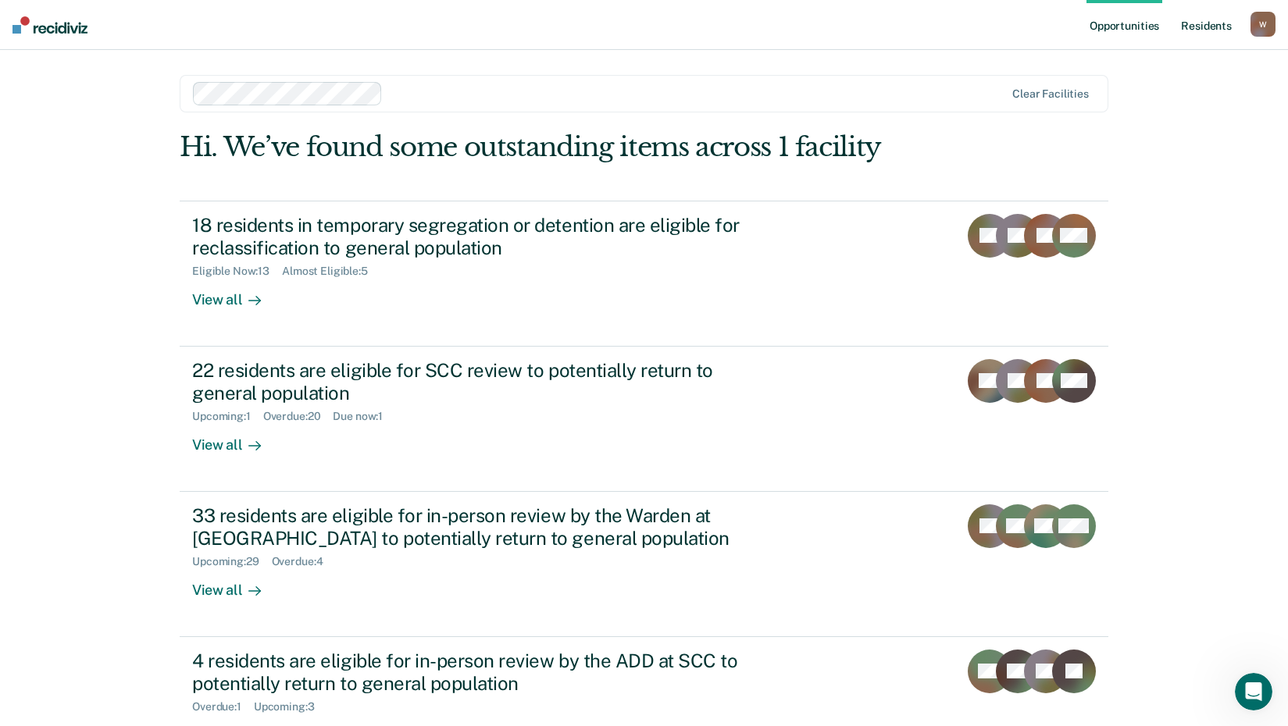
click at [1197, 25] on link "Resident s" at bounding box center [1206, 25] width 57 height 50
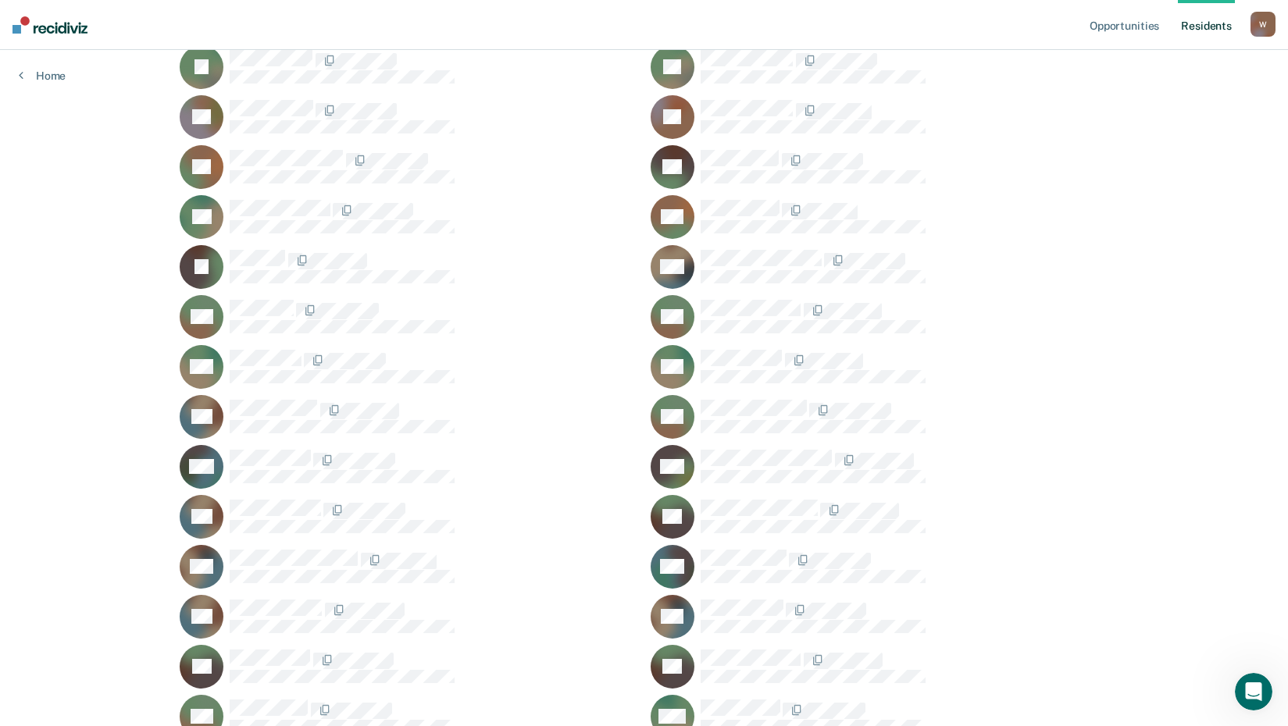
scroll to position [13504, 0]
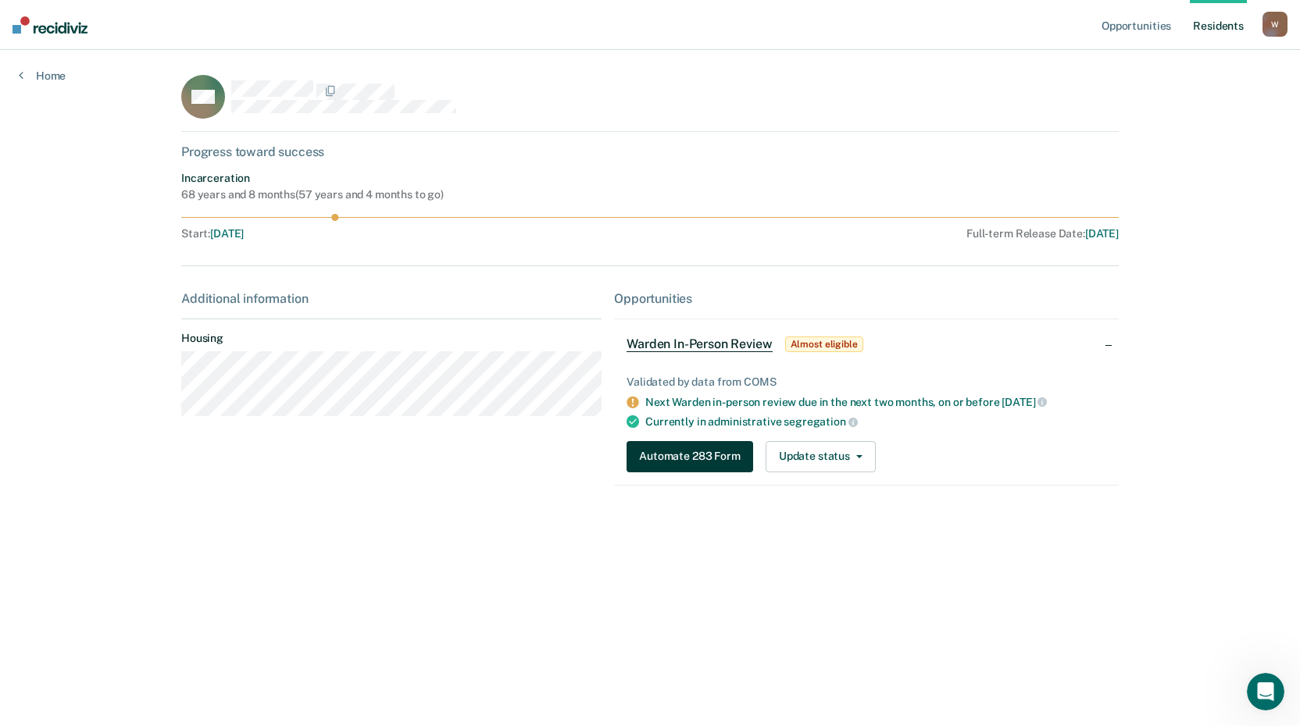
click at [649, 453] on button "Automate 283 Form" at bounding box center [689, 456] width 127 height 31
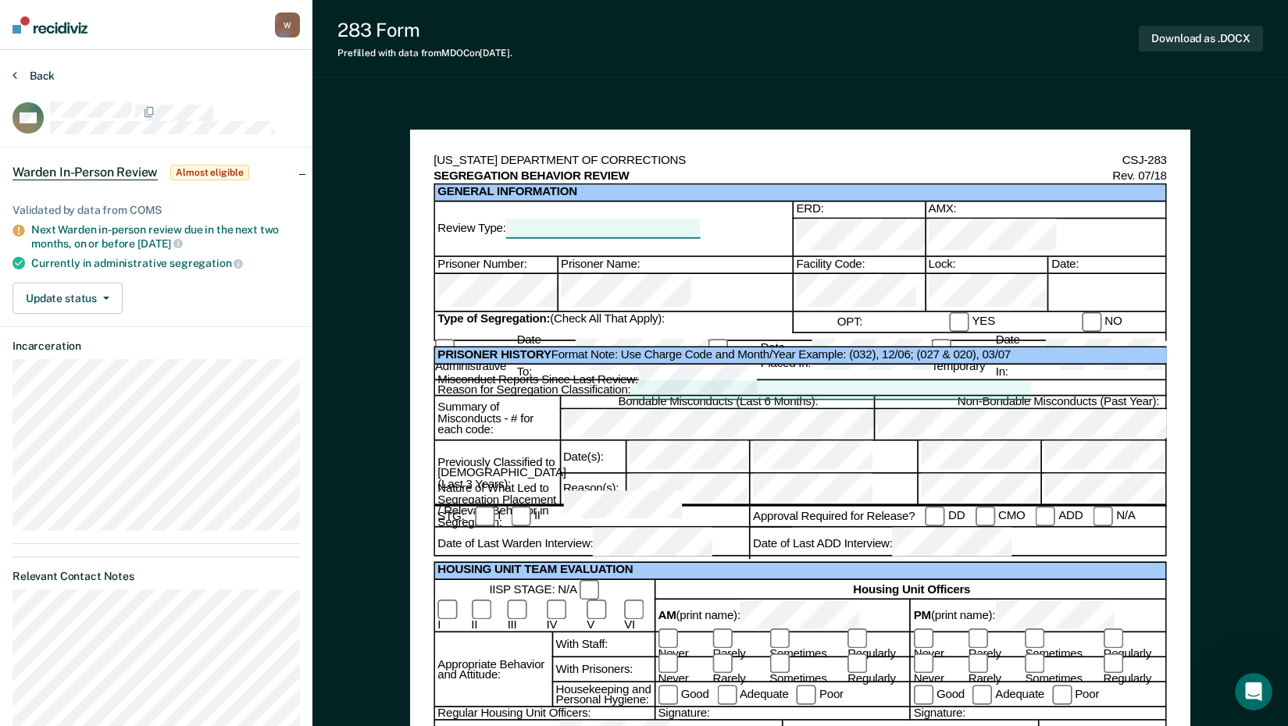
click at [33, 71] on button "Back" at bounding box center [33, 76] width 42 height 14
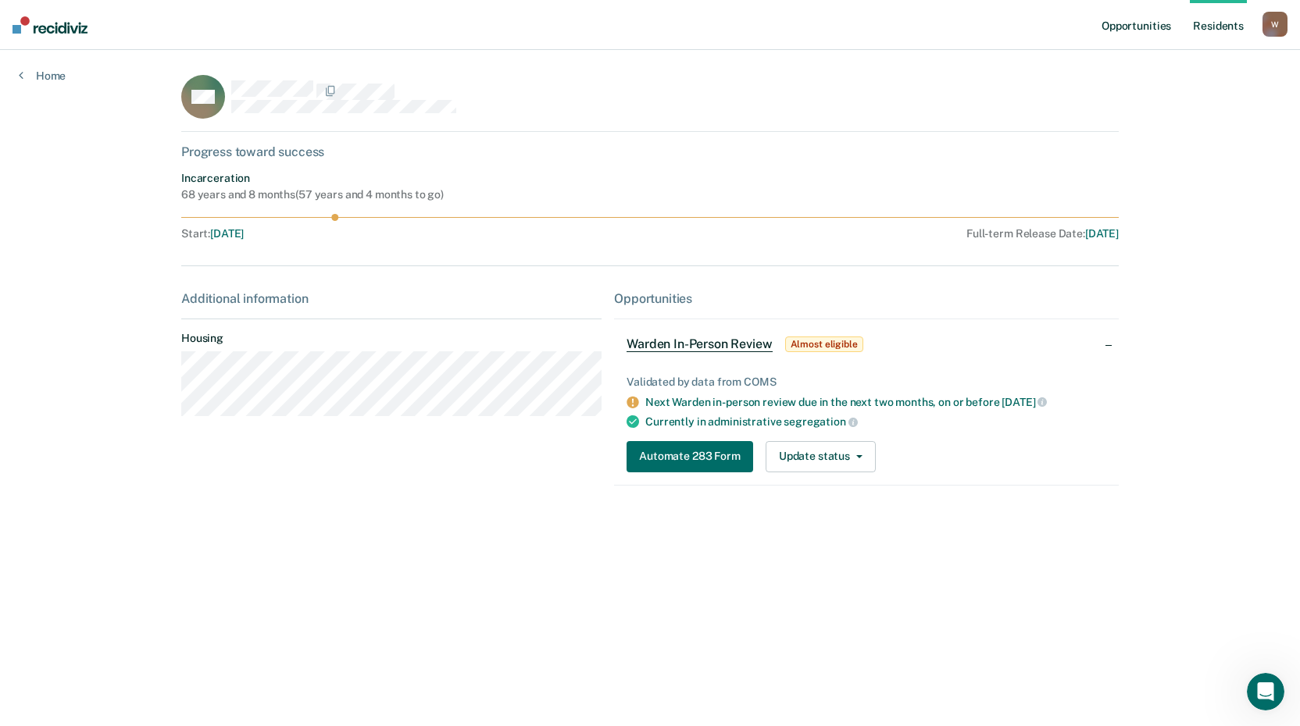
click at [1122, 20] on link "Opportunities" at bounding box center [1136, 25] width 76 height 50
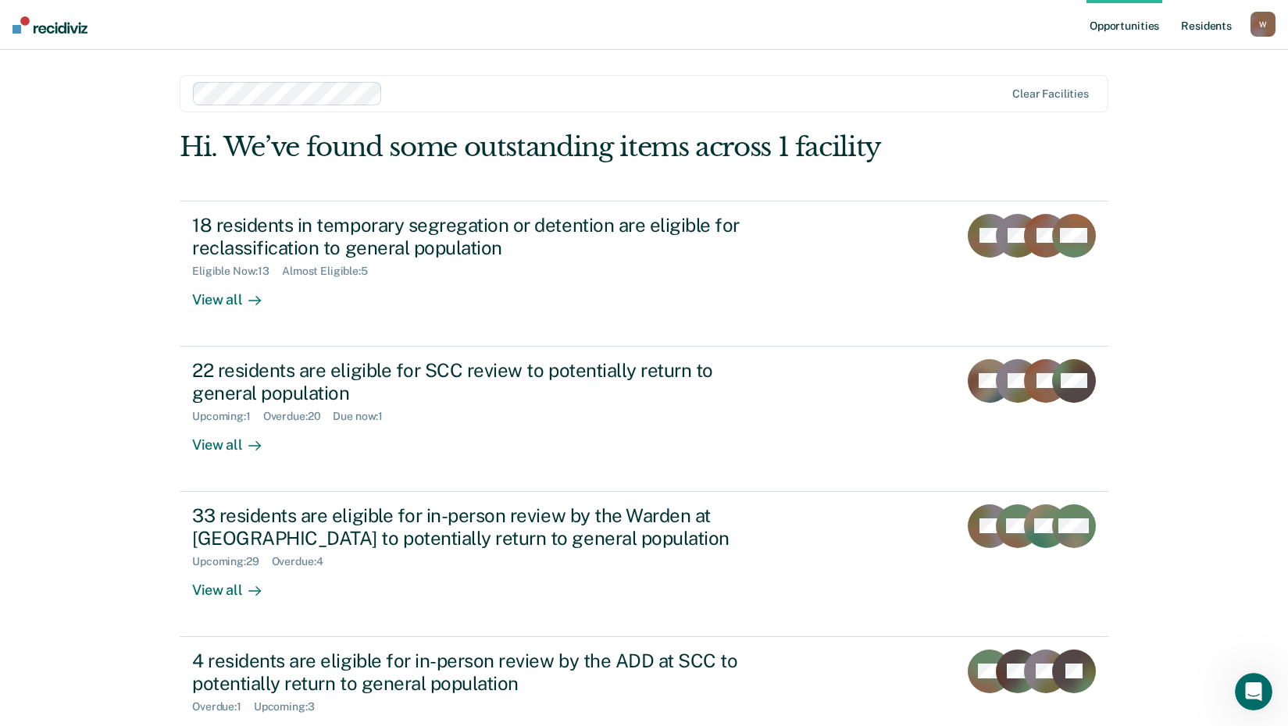
click at [1203, 33] on link "Resident s" at bounding box center [1206, 25] width 57 height 50
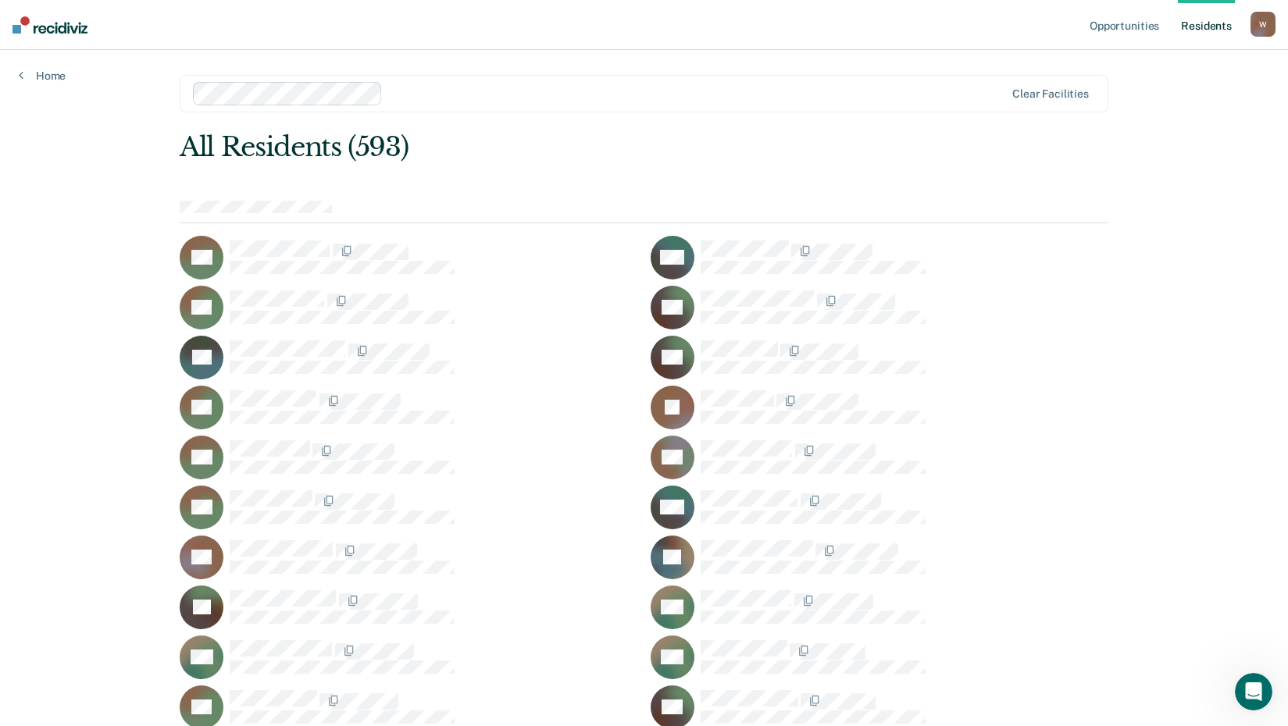
click at [291, 152] on div "All Residents (593)" at bounding box center [551, 147] width 743 height 32
drag, startPoint x: 291, startPoint y: 152, endPoint x: 392, endPoint y: 157, distance: 100.9
click at [392, 157] on div "All Residents (593)" at bounding box center [551, 147] width 743 height 32
